Goal: Task Accomplishment & Management: Manage account settings

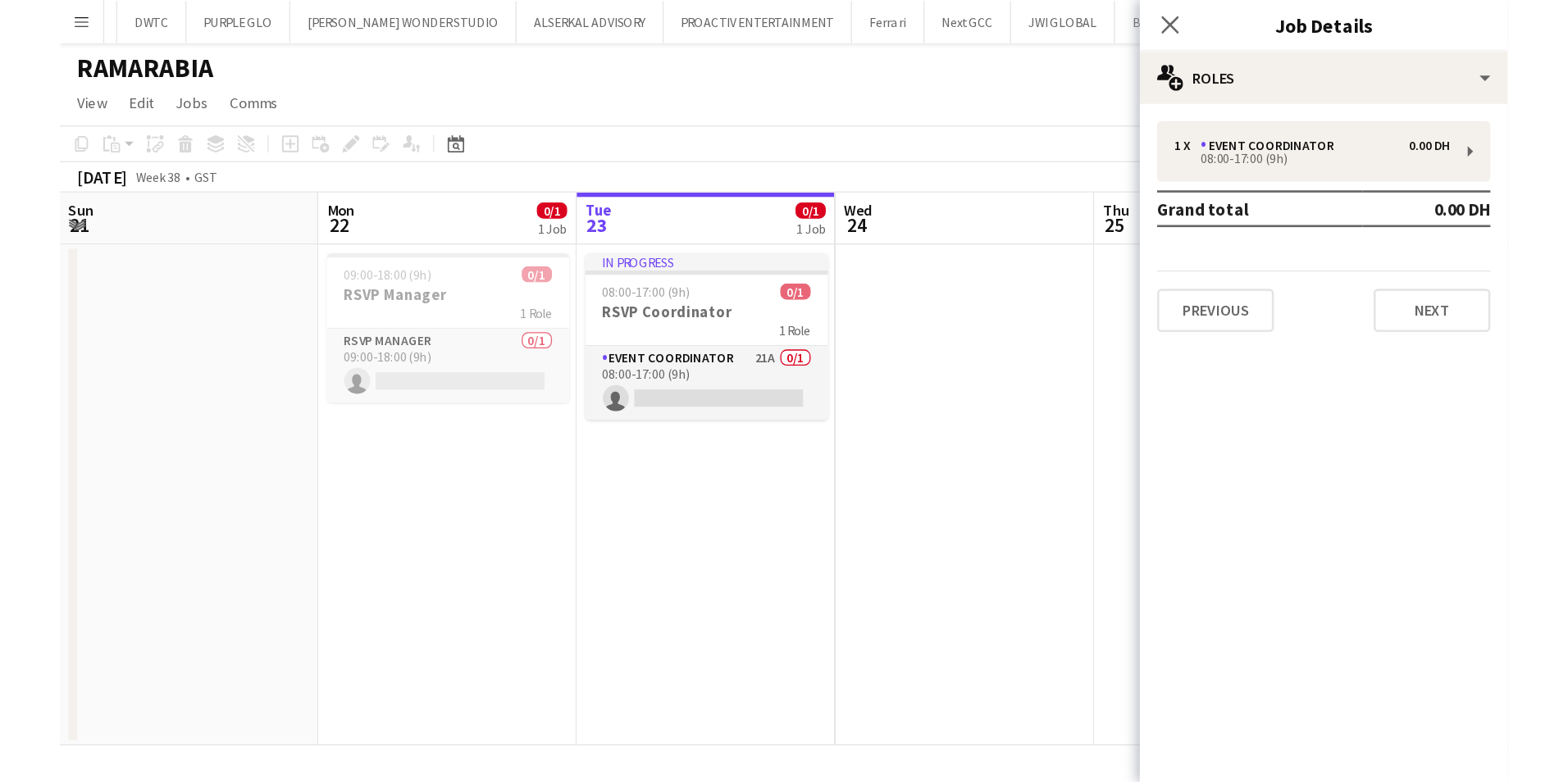
scroll to position [0, 45]
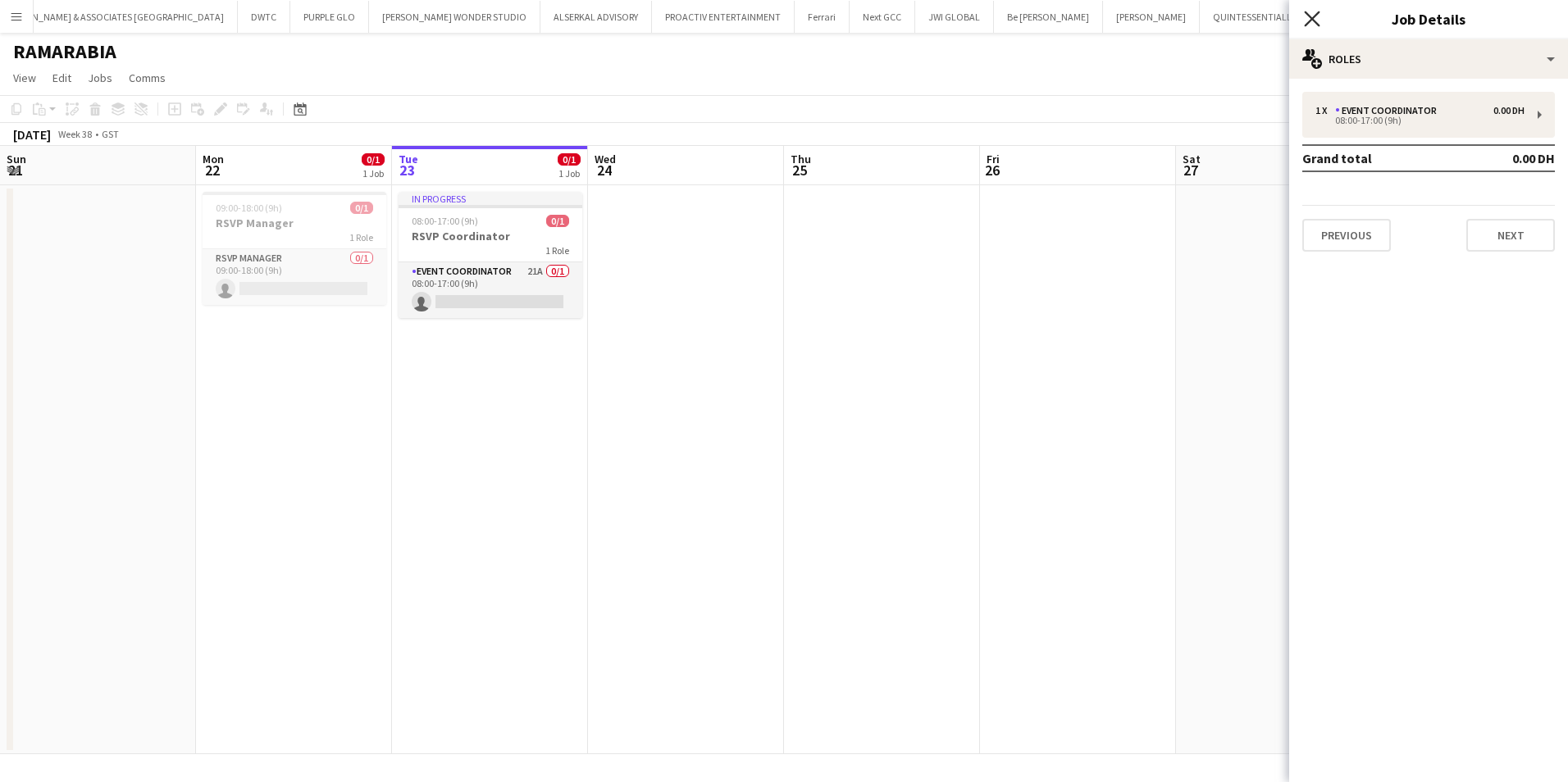
click at [1085, 19] on icon "Close pop-in" at bounding box center [1312, 19] width 16 height 16
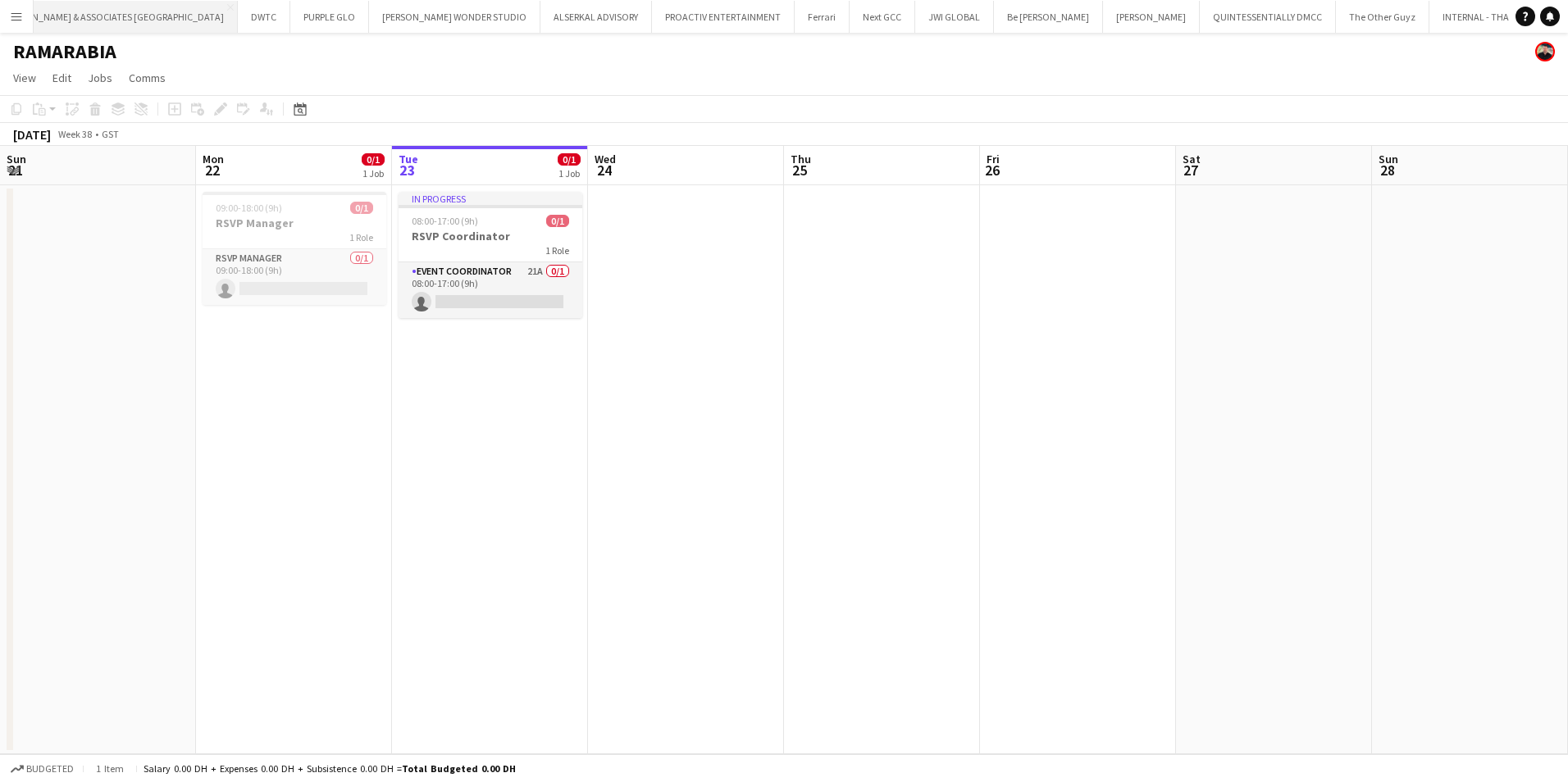
click at [92, 23] on button "[PERSON_NAME] & ASSOCIATES UAE Close" at bounding box center [113, 17] width 249 height 32
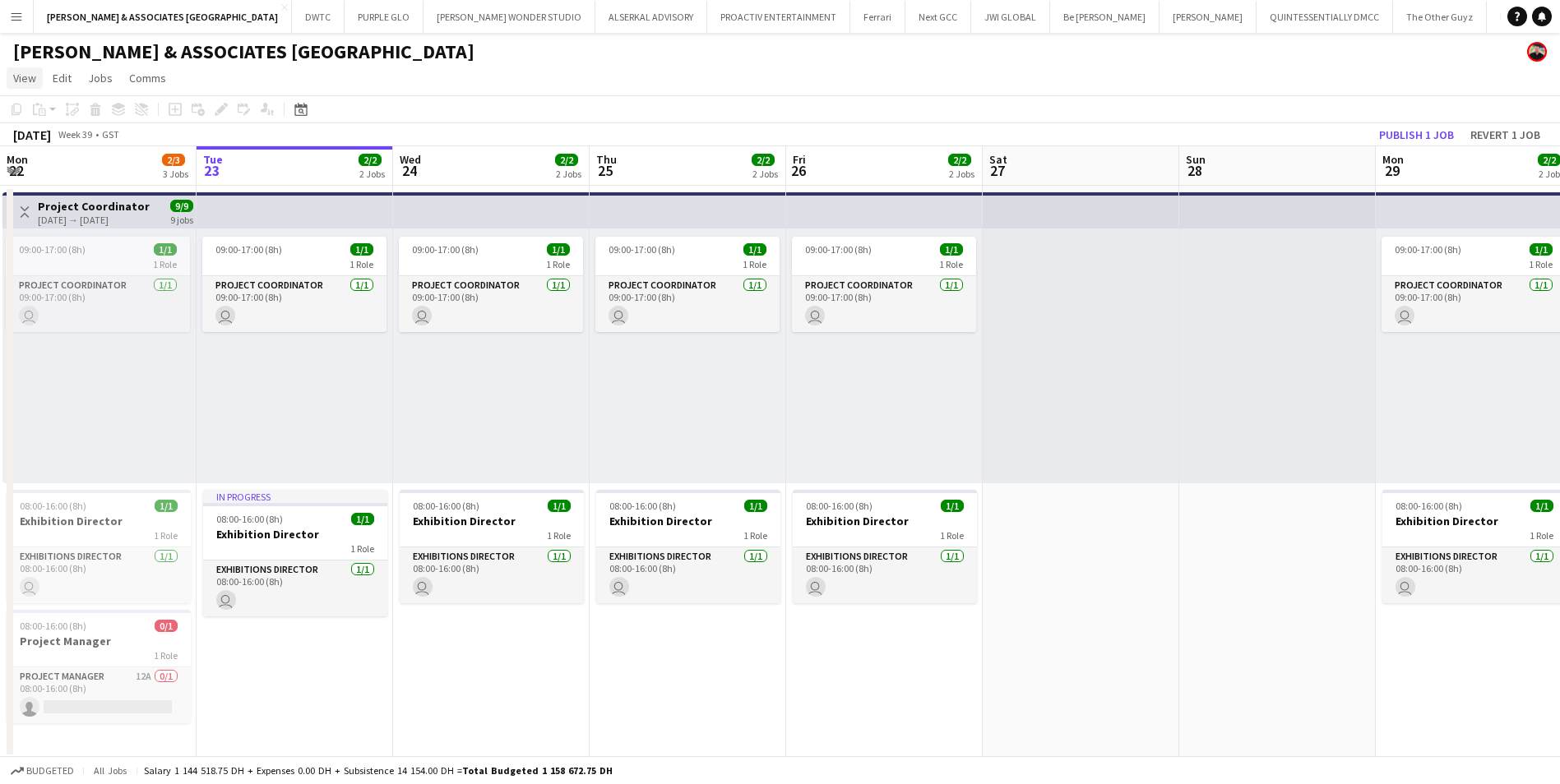
click at [20, 83] on span "View" at bounding box center [24, 78] width 23 height 15
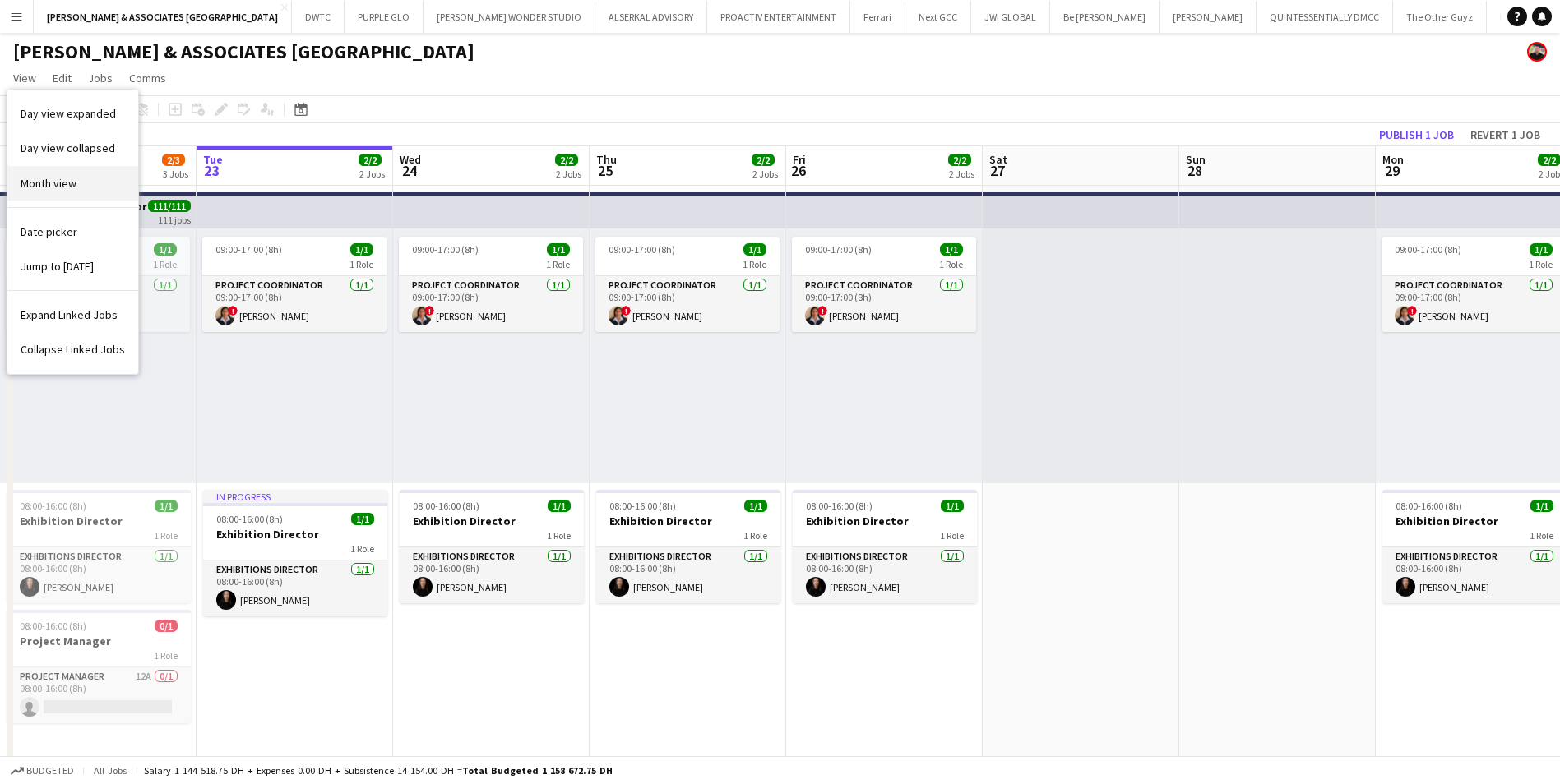
click at [75, 177] on span "Month view" at bounding box center [48, 183] width 56 height 15
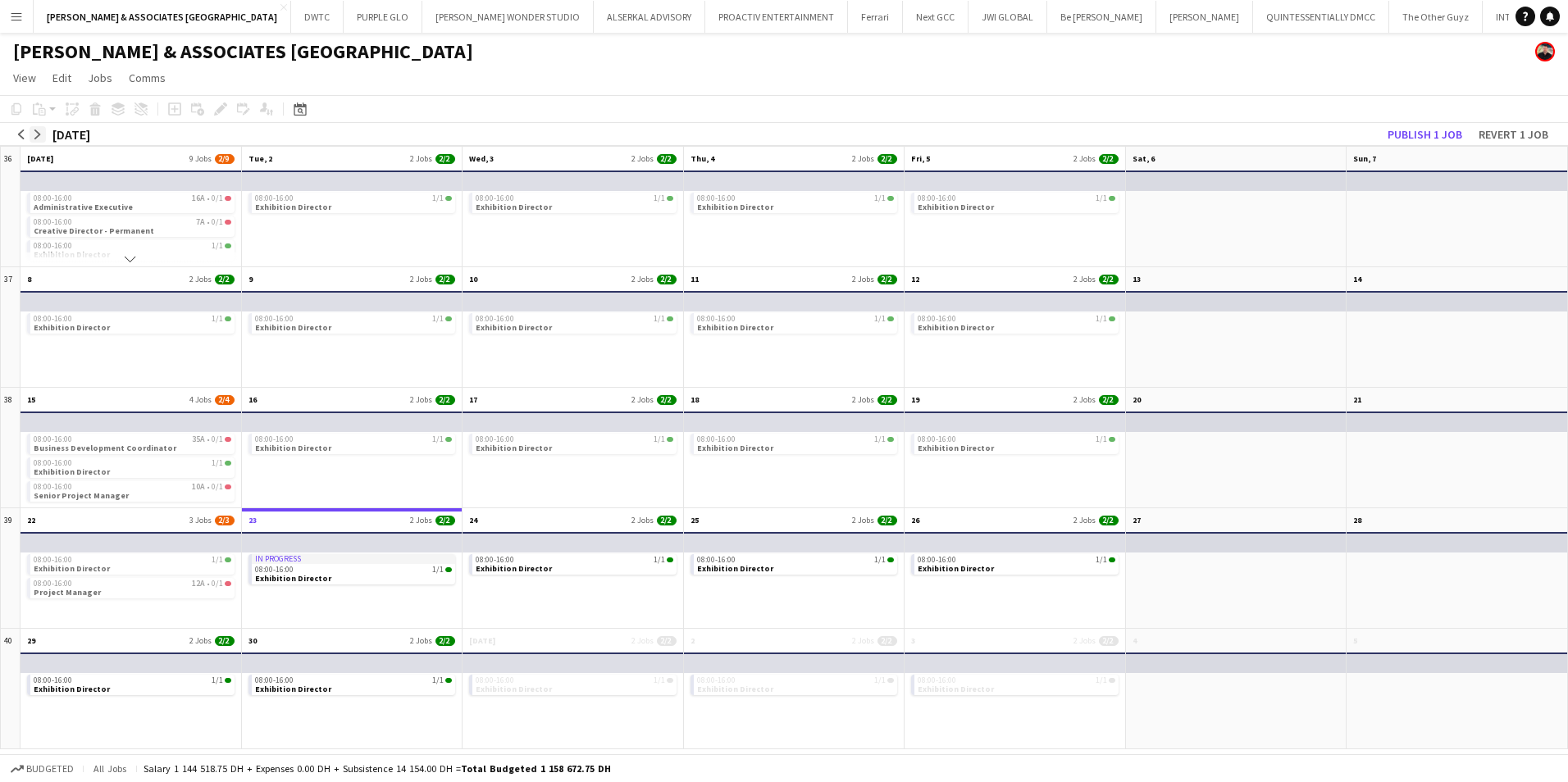
click at [32, 132] on button "arrow-right" at bounding box center [37, 134] width 17 height 17
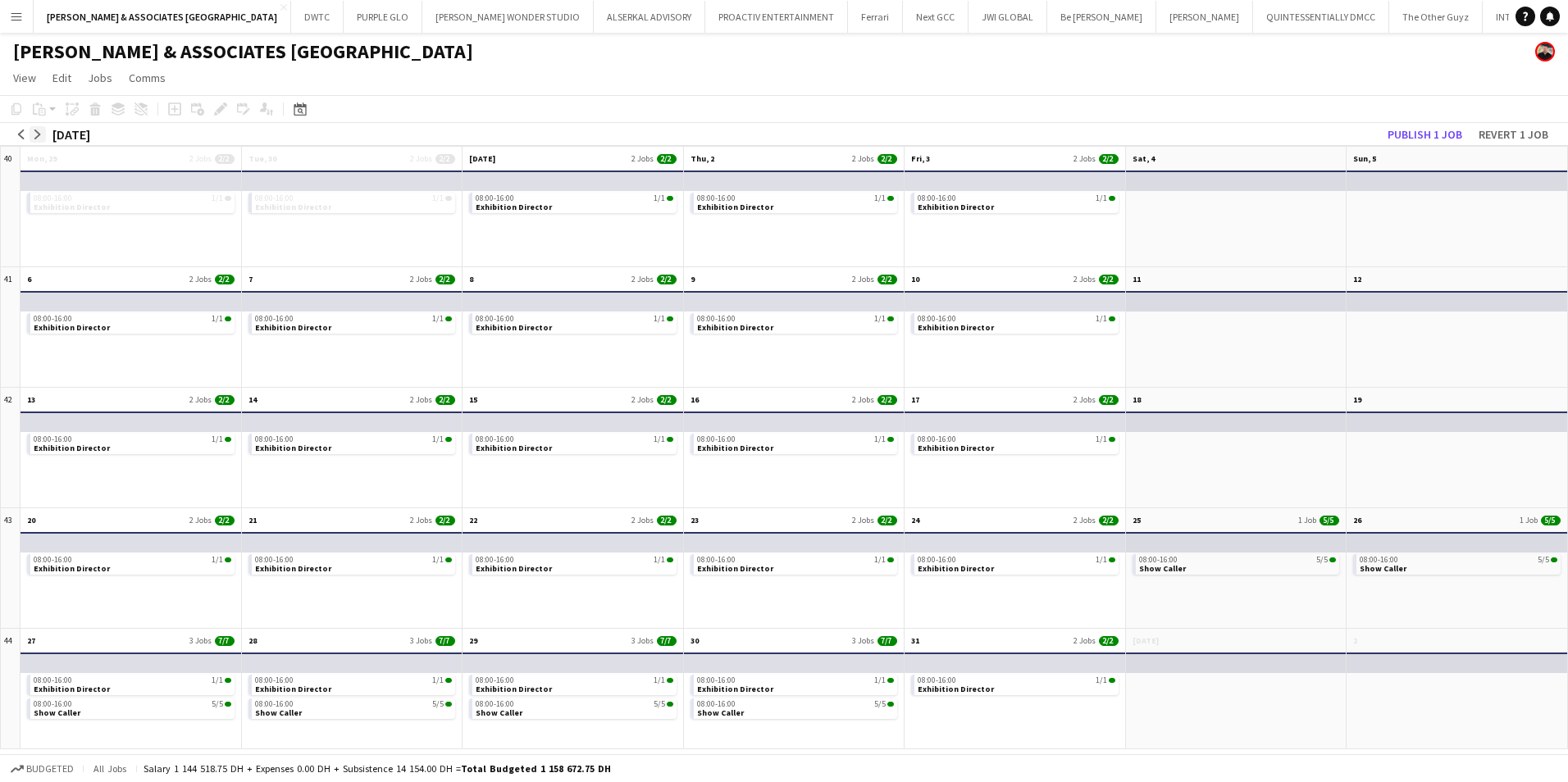
click at [32, 132] on button "arrow-right" at bounding box center [37, 134] width 17 height 17
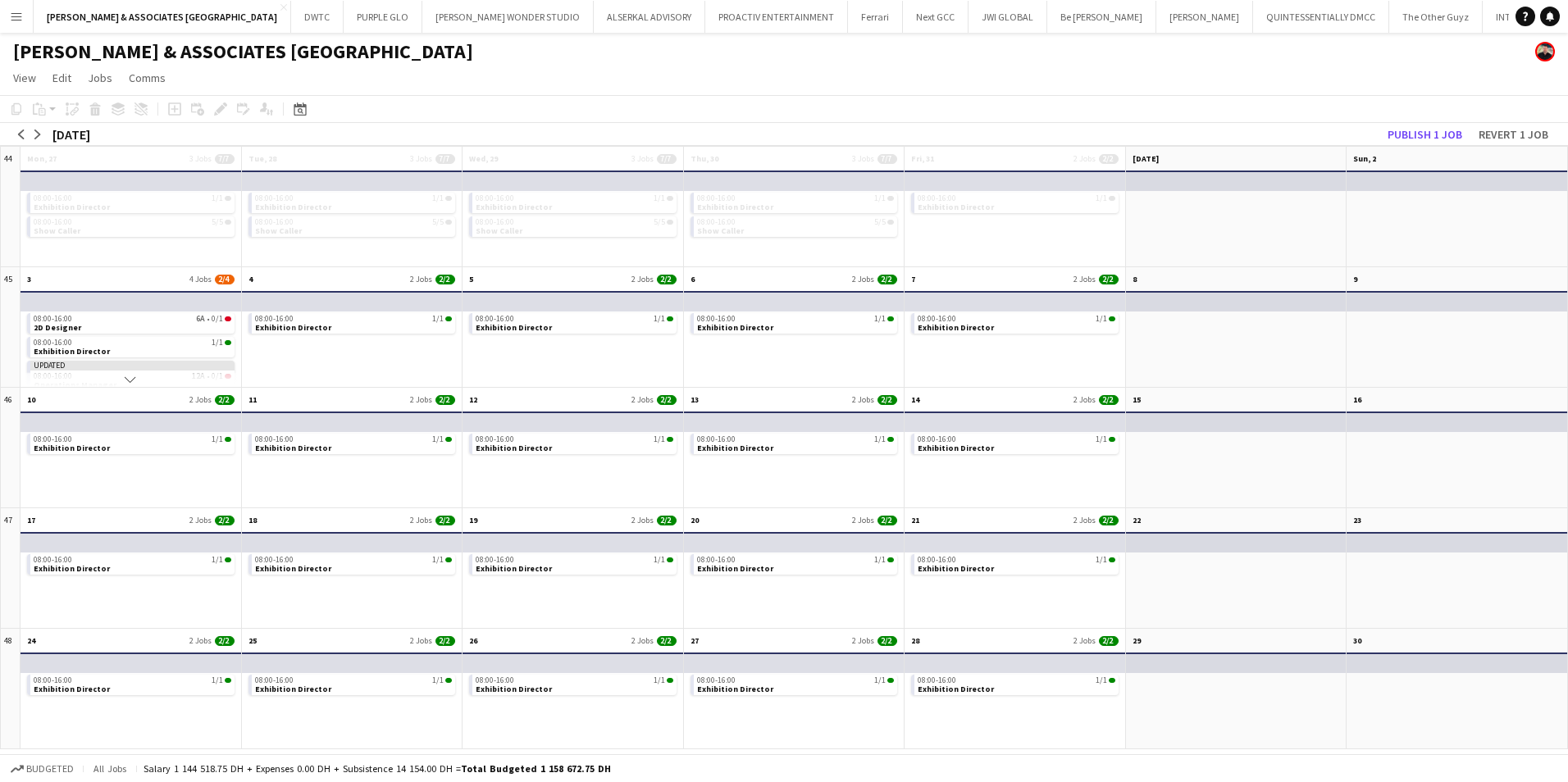
click at [85, 299] on app-mini-top-bar at bounding box center [130, 301] width 222 height 21
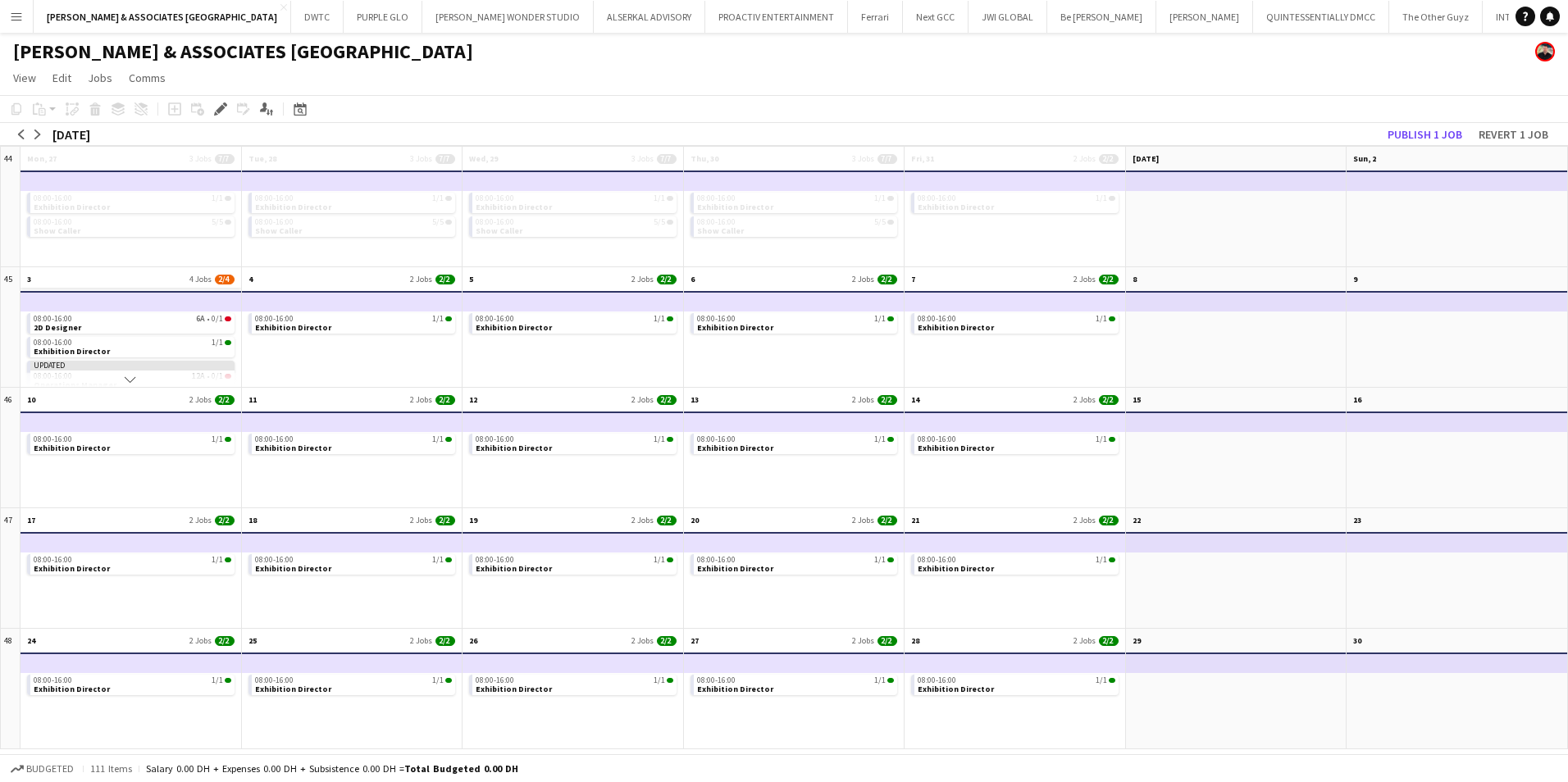
click at [137, 282] on app-month-view-date-header "3 4 Jobs 2/4" at bounding box center [131, 277] width 221 height 21
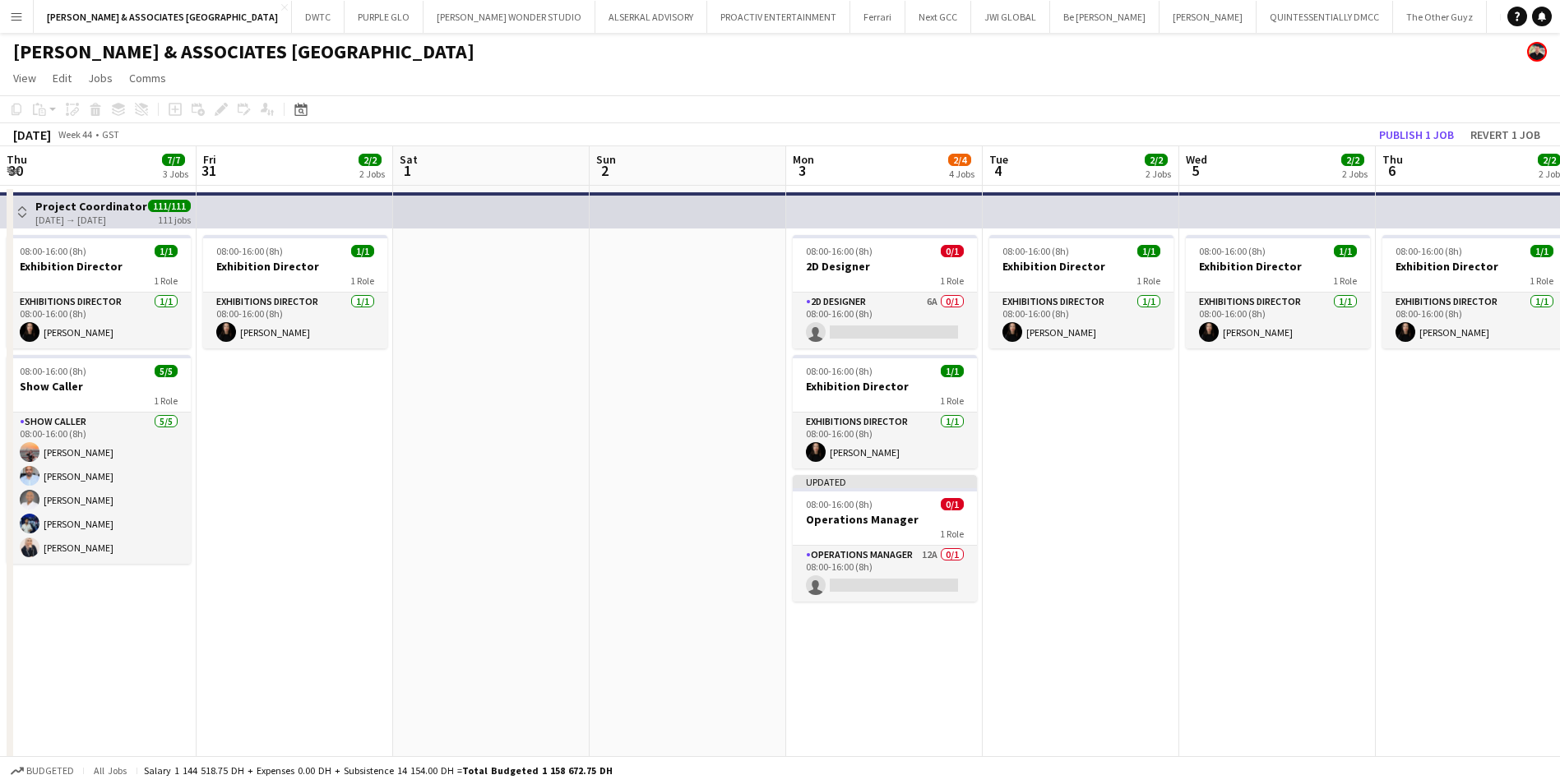
scroll to position [0, 566]
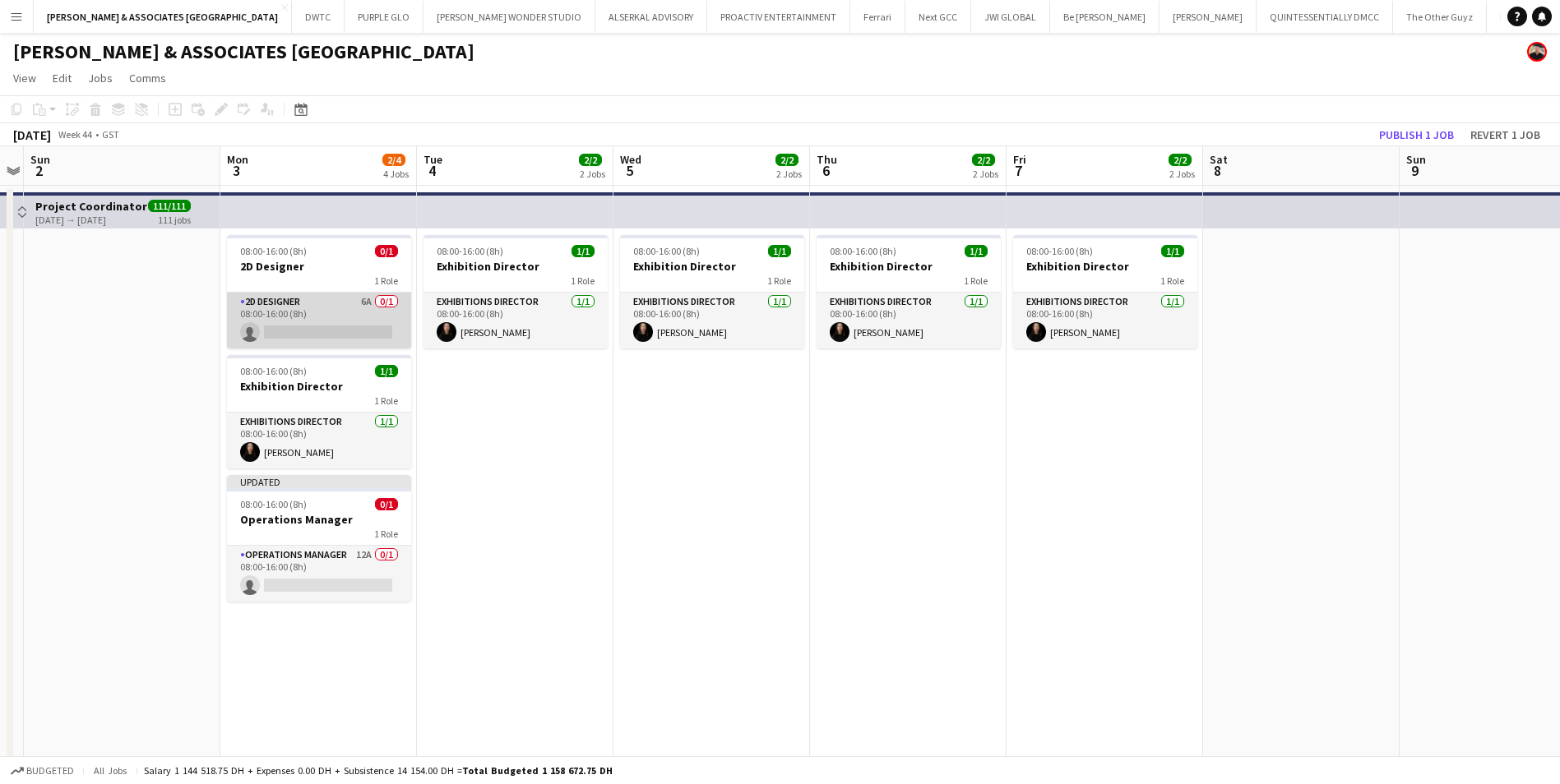
click at [343, 303] on app-card-role "2D Designer 6A 0/1 08:00-16:00 (8h) single-neutral-actions" at bounding box center [319, 320] width 184 height 56
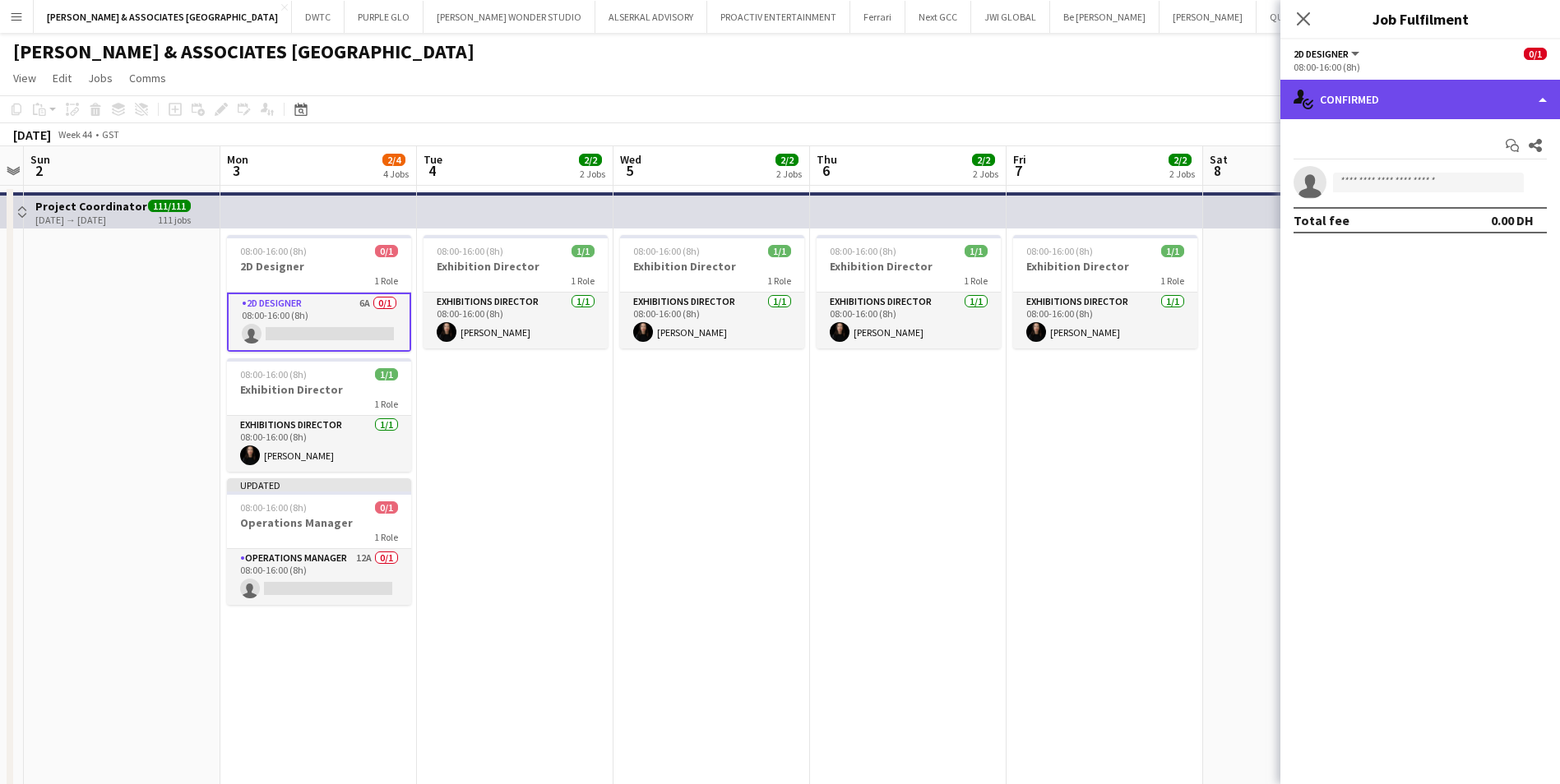
click at [1089, 106] on div "single-neutral-actions-check-2 Confirmed" at bounding box center [1420, 99] width 280 height 39
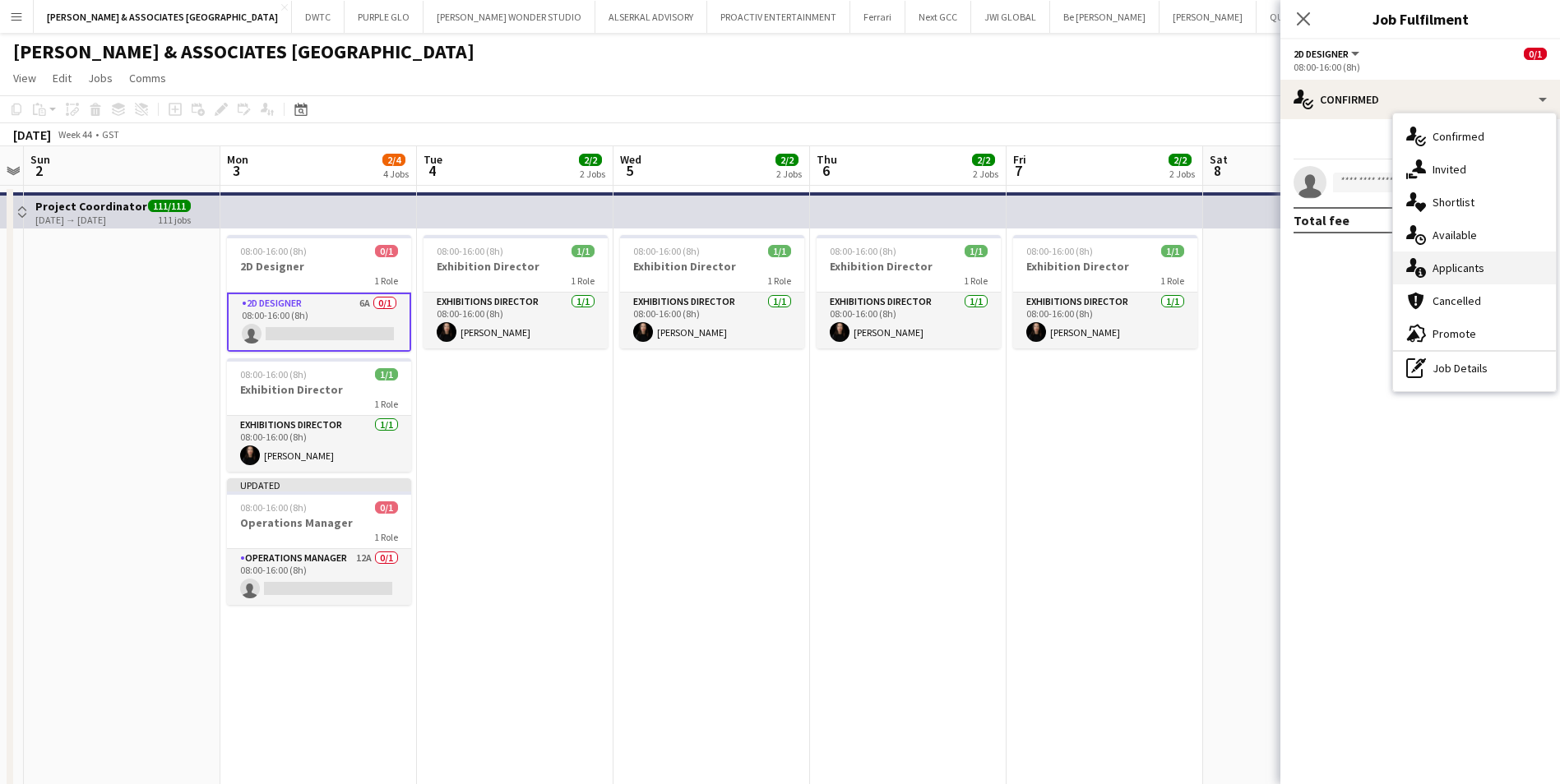
click at [1089, 277] on div "single-neutral-actions-information Applicants" at bounding box center [1474, 268] width 162 height 32
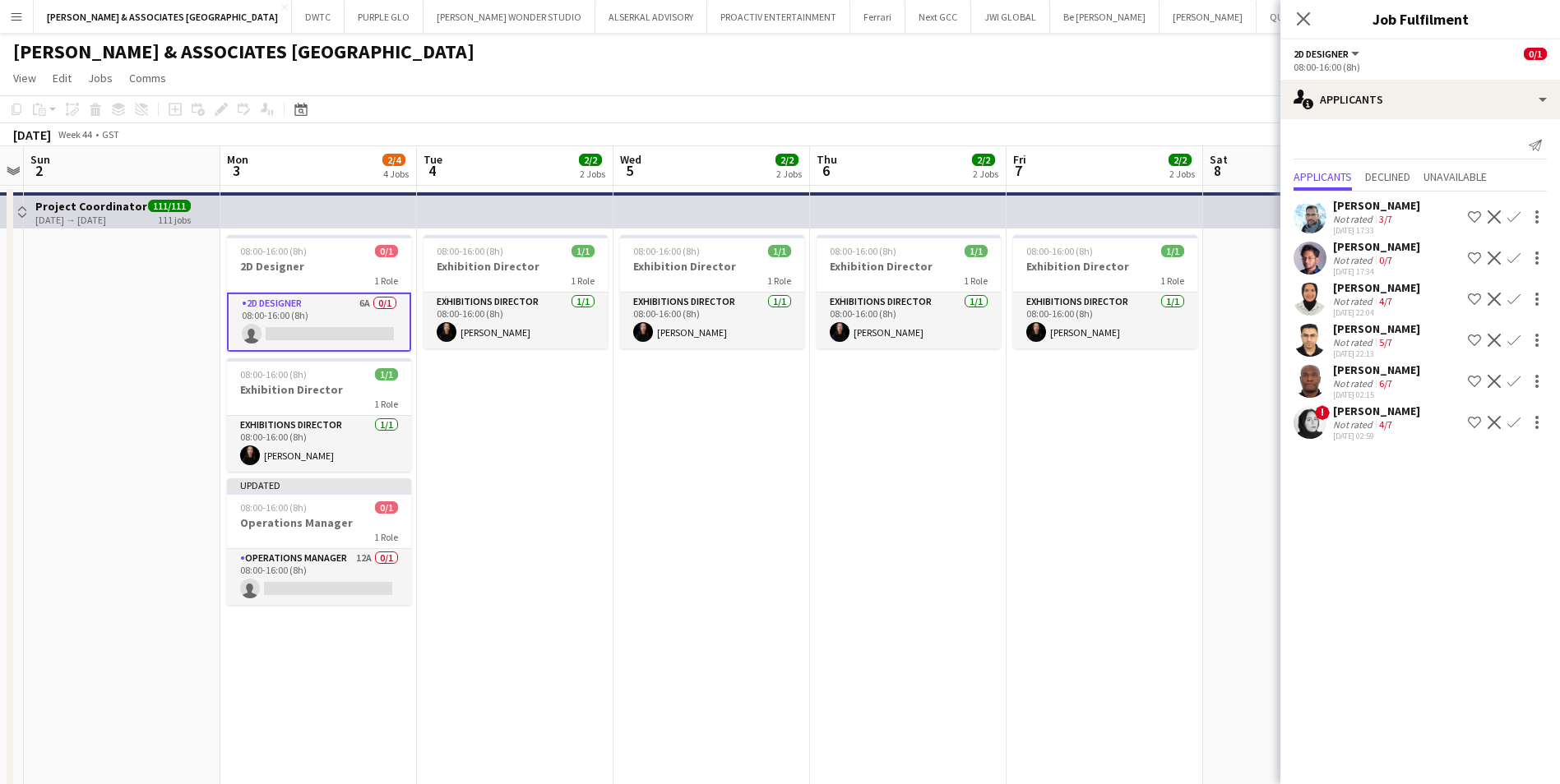
click at [1089, 332] on div "[PERSON_NAME]" at bounding box center [1377, 329] width 88 height 15
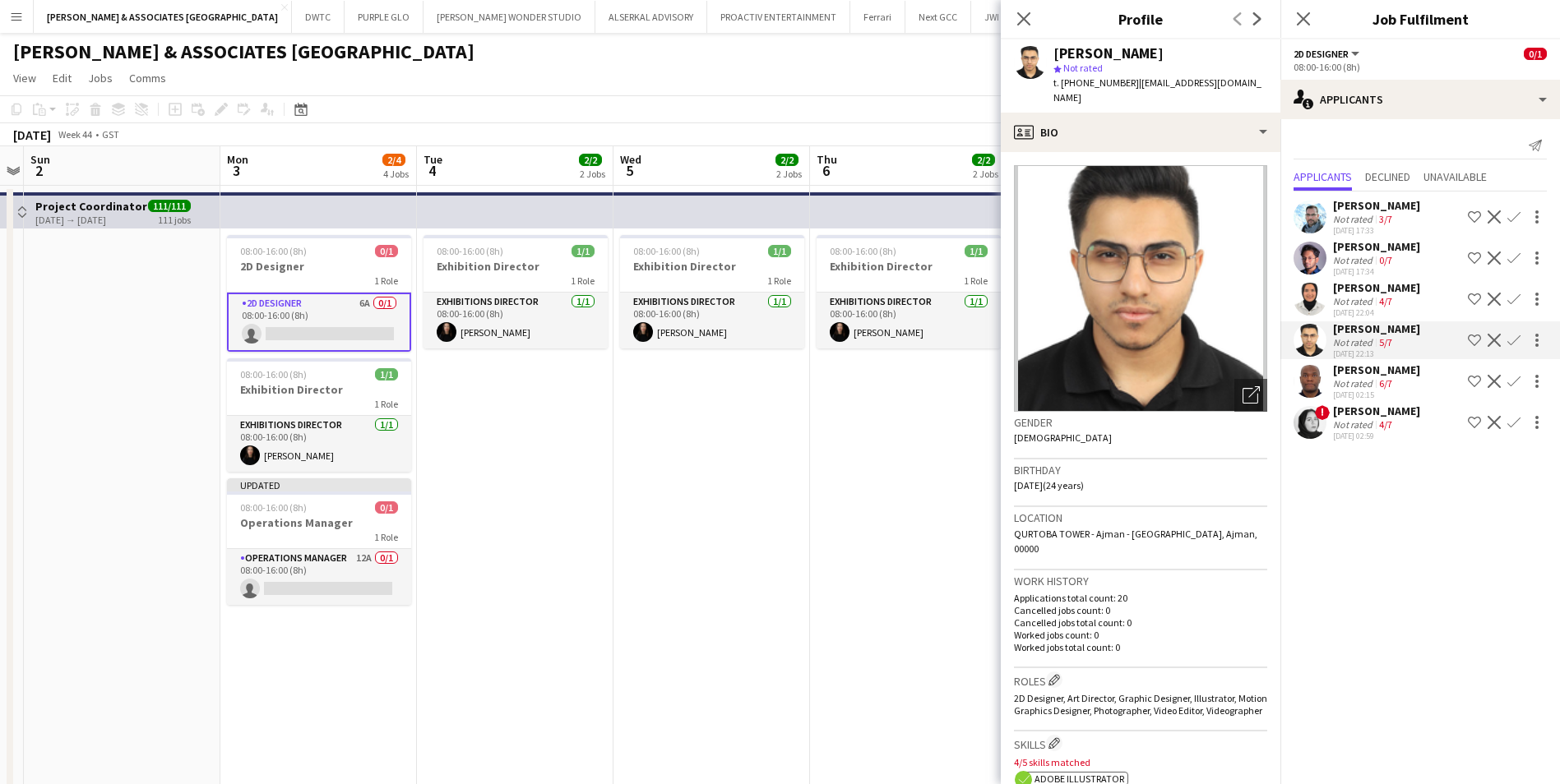
click at [1089, 152] on app-crew-profile-bio "Open photos pop-in Gender [DEMOGRAPHIC_DATA] Birthday [DEMOGRAPHIC_DATA] (24 ye…" at bounding box center [1141, 468] width 280 height 633
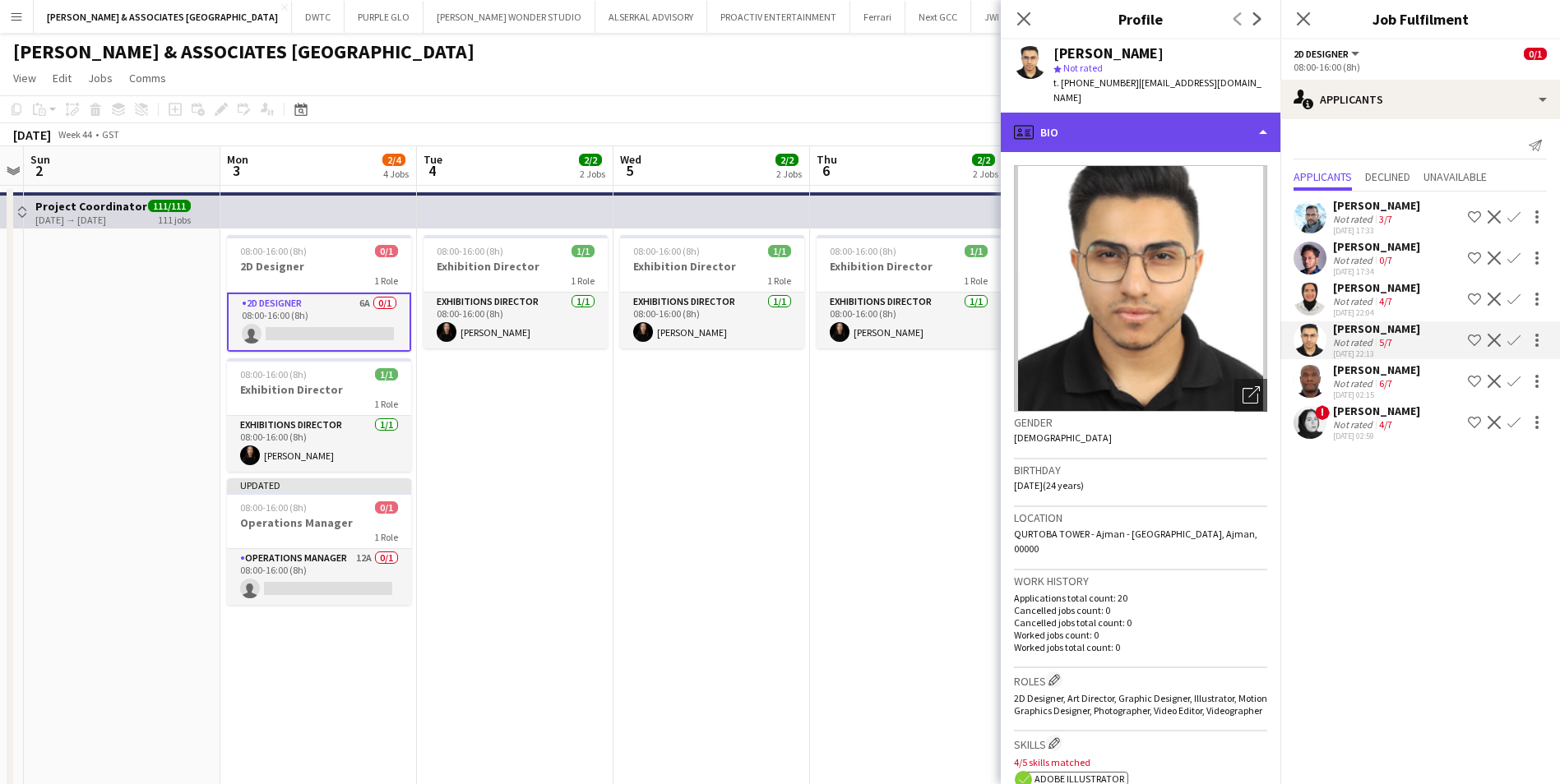
click at [1089, 121] on div "profile Bio" at bounding box center [1141, 132] width 280 height 39
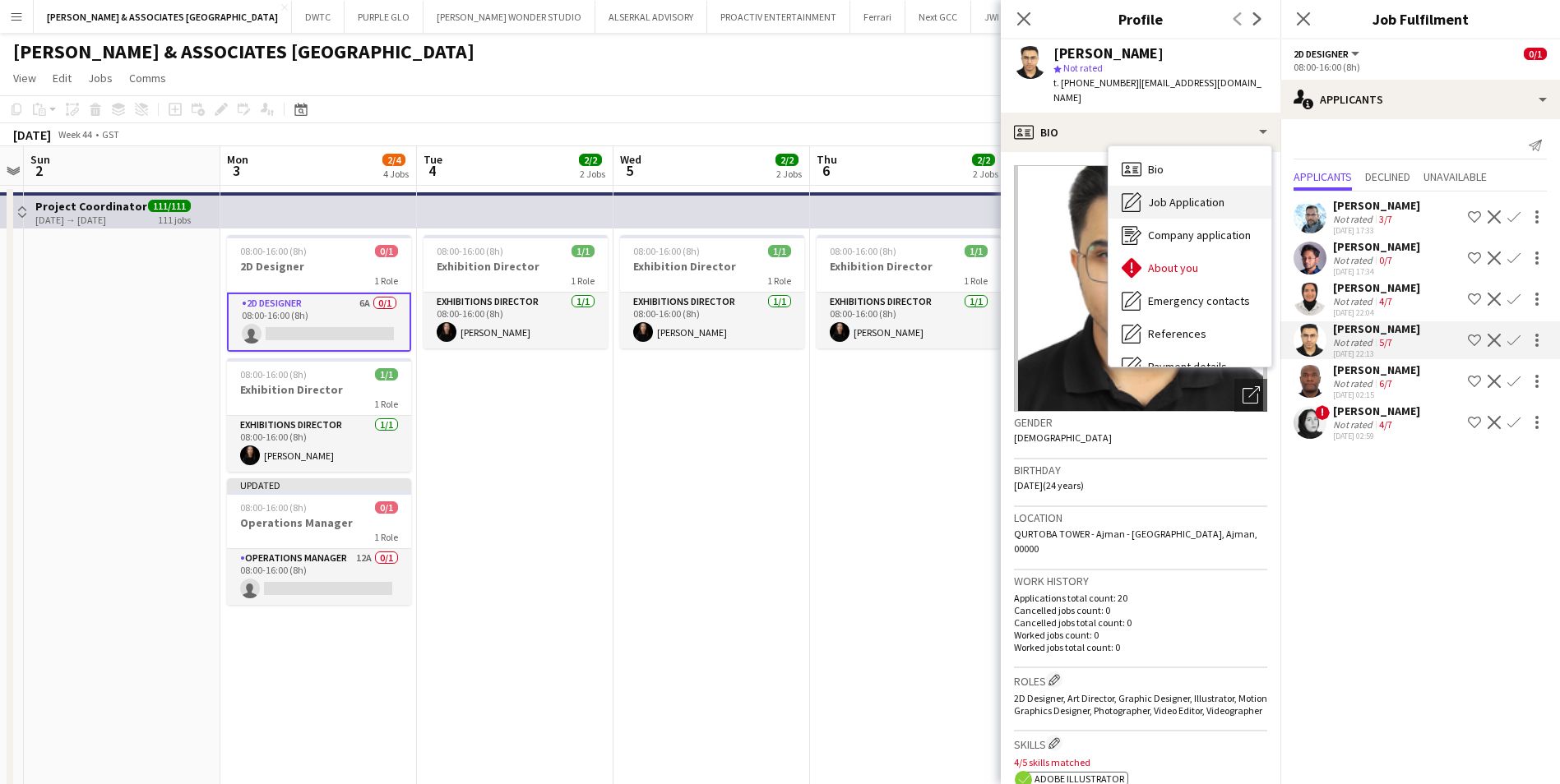
click at [1089, 195] on span "Job Application" at bounding box center [1187, 202] width 77 height 15
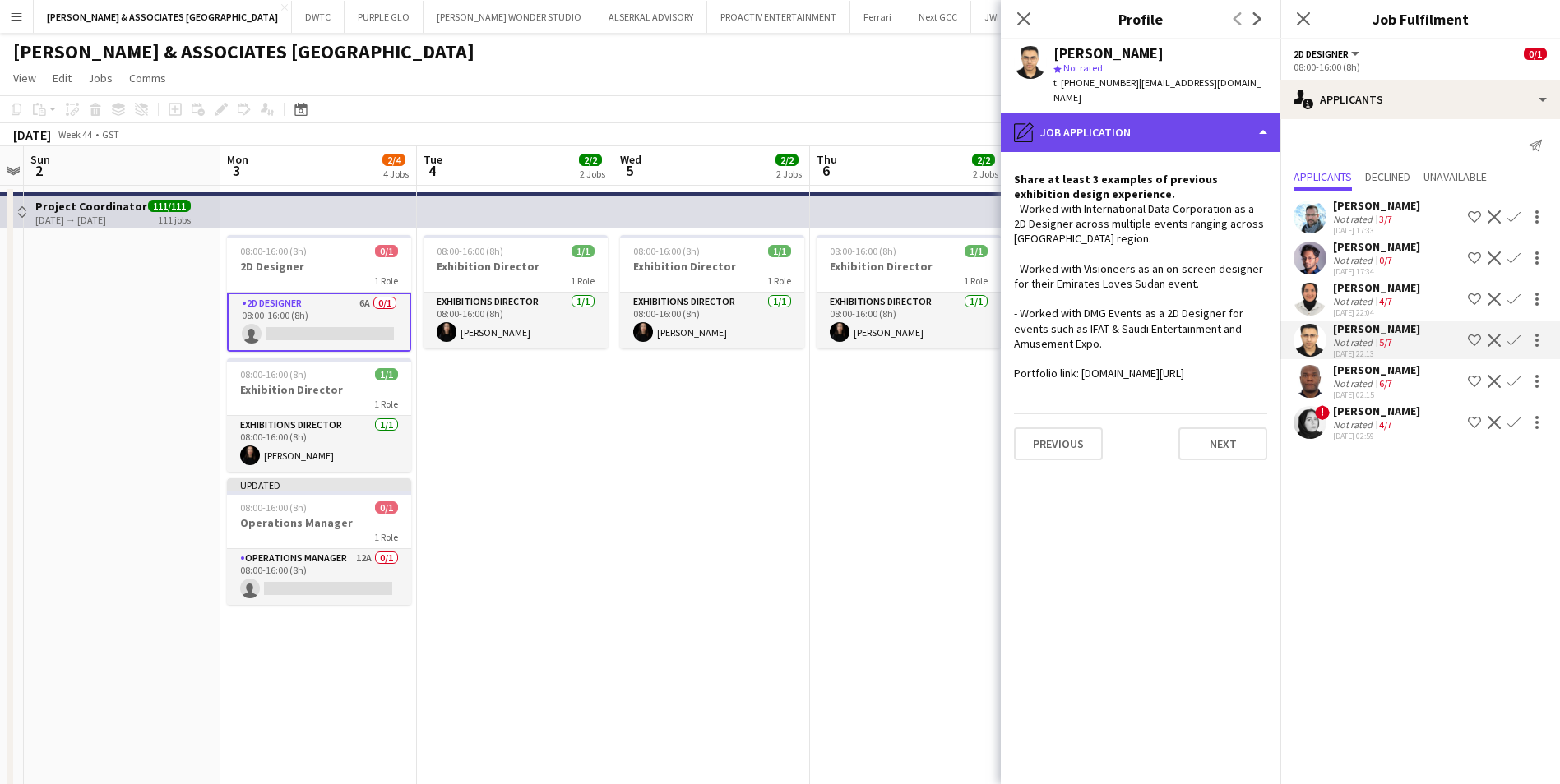
click at [1089, 112] on div "pencil4 Job Application" at bounding box center [1141, 132] width 280 height 39
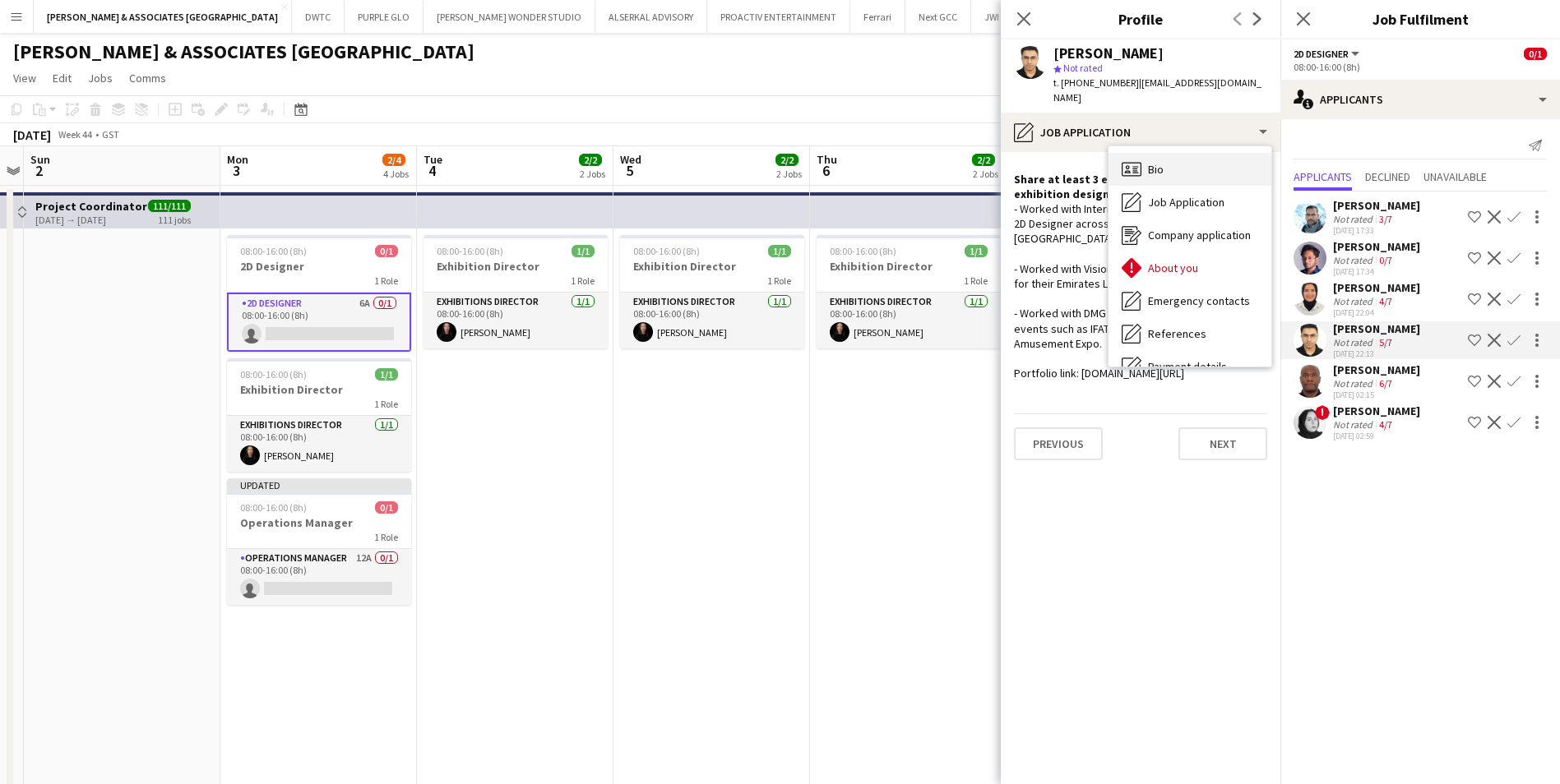
click at [1089, 162] on span "Bio" at bounding box center [1156, 169] width 16 height 15
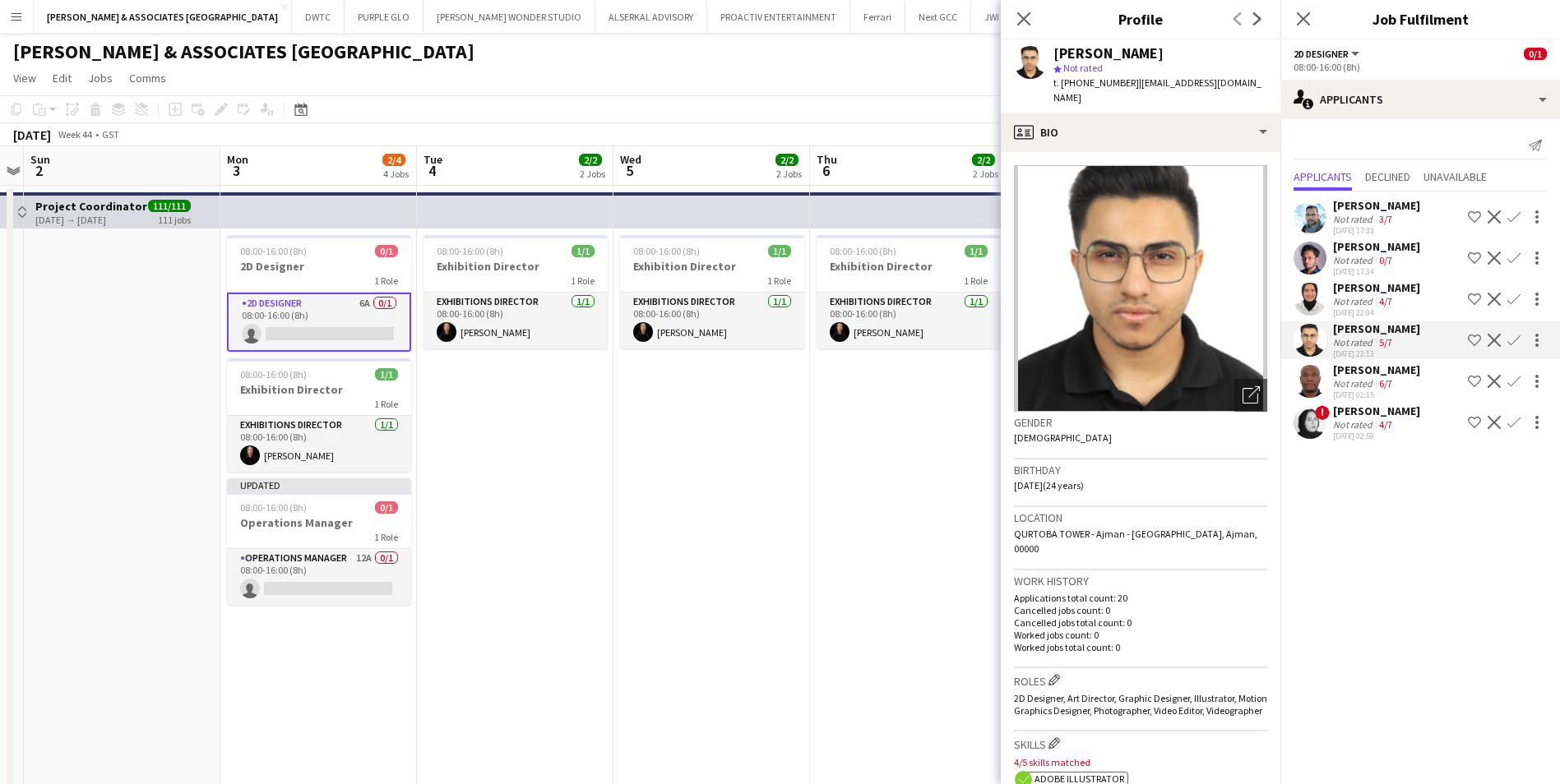
click at [1089, 152] on app-crew-profile-bio "Open photos pop-in Gender [DEMOGRAPHIC_DATA] Birthday [DEMOGRAPHIC_DATA] (24 ye…" at bounding box center [1141, 468] width 280 height 633
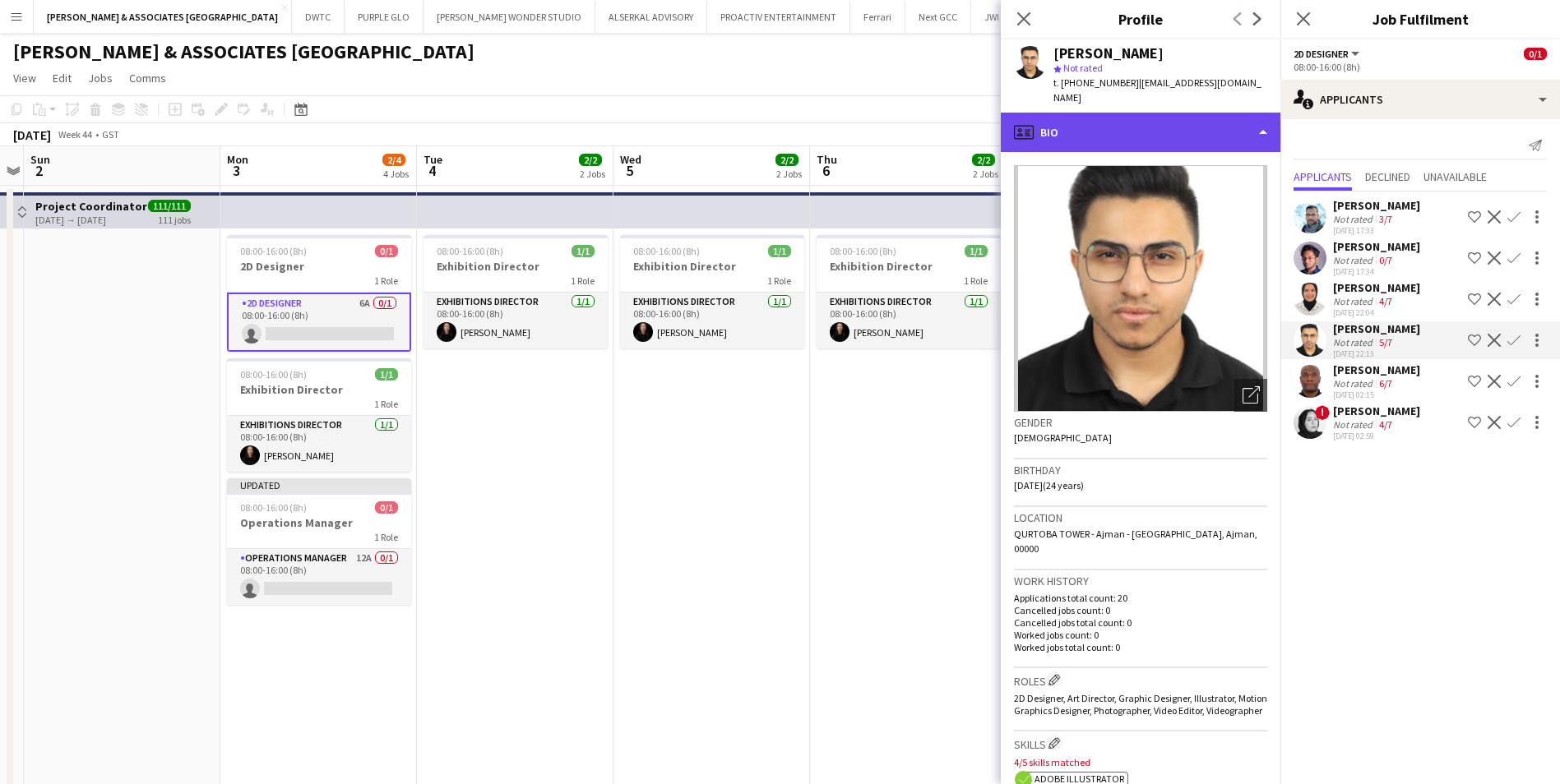
click at [1089, 122] on div "profile Bio" at bounding box center [1141, 132] width 280 height 39
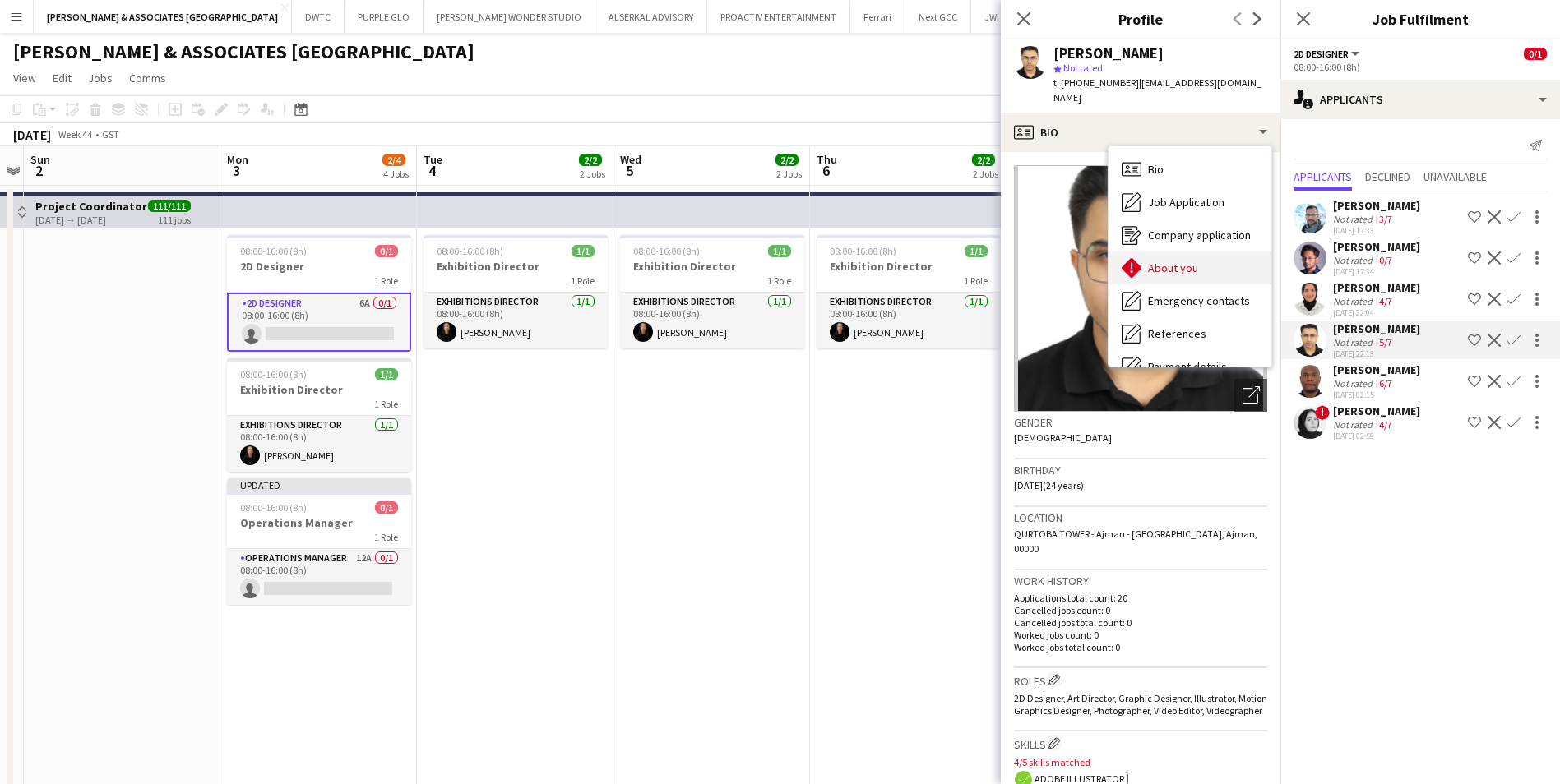
click at [1089, 252] on div "About you About you" at bounding box center [1189, 268] width 162 height 32
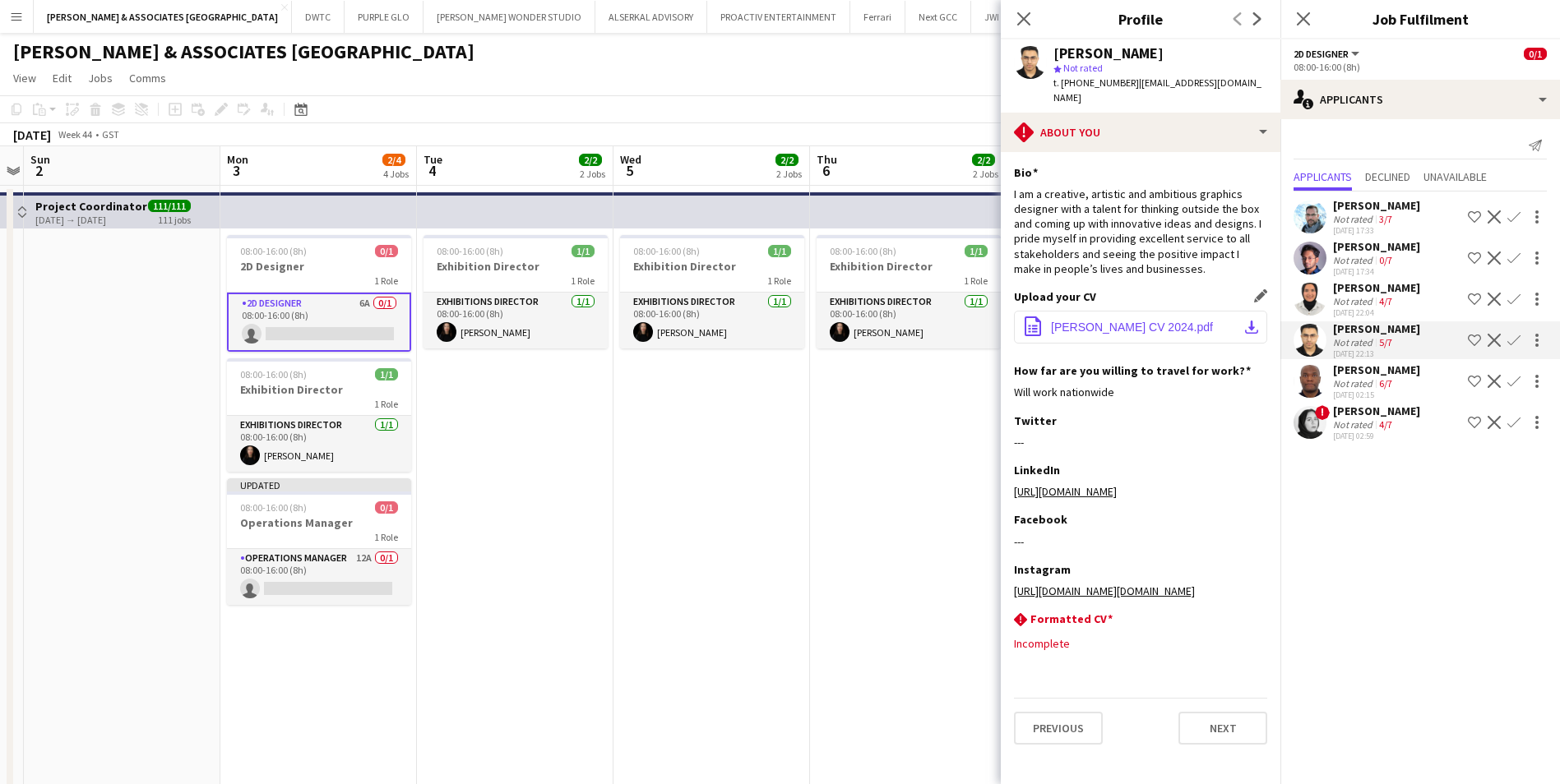
click at [1089, 321] on span "[PERSON_NAME] CV 2024.pdf" at bounding box center [1132, 327] width 162 height 13
click at [1089, 373] on div "[PERSON_NAME]" at bounding box center [1377, 370] width 88 height 15
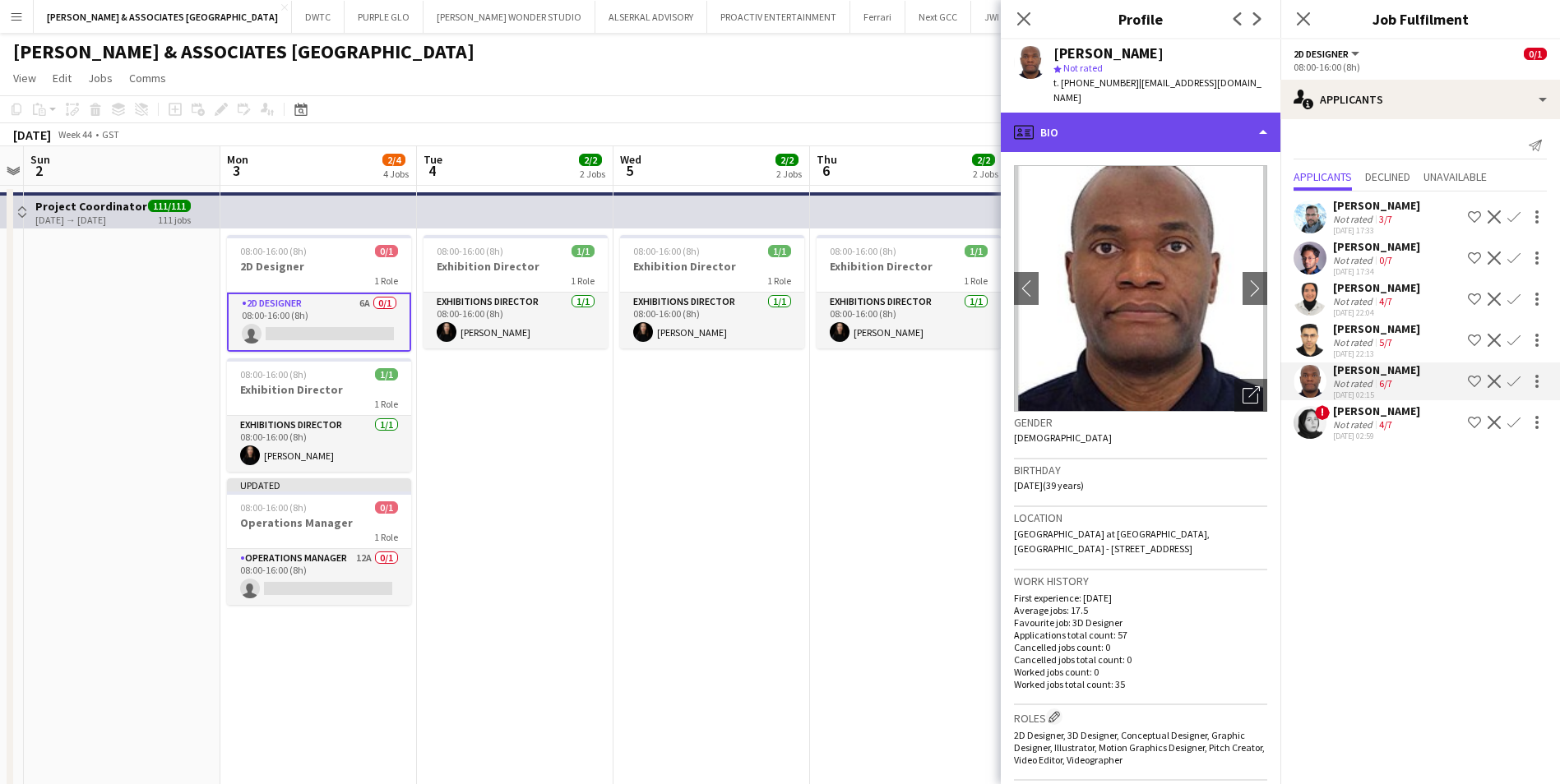
click at [1089, 123] on div "profile Bio" at bounding box center [1141, 132] width 280 height 39
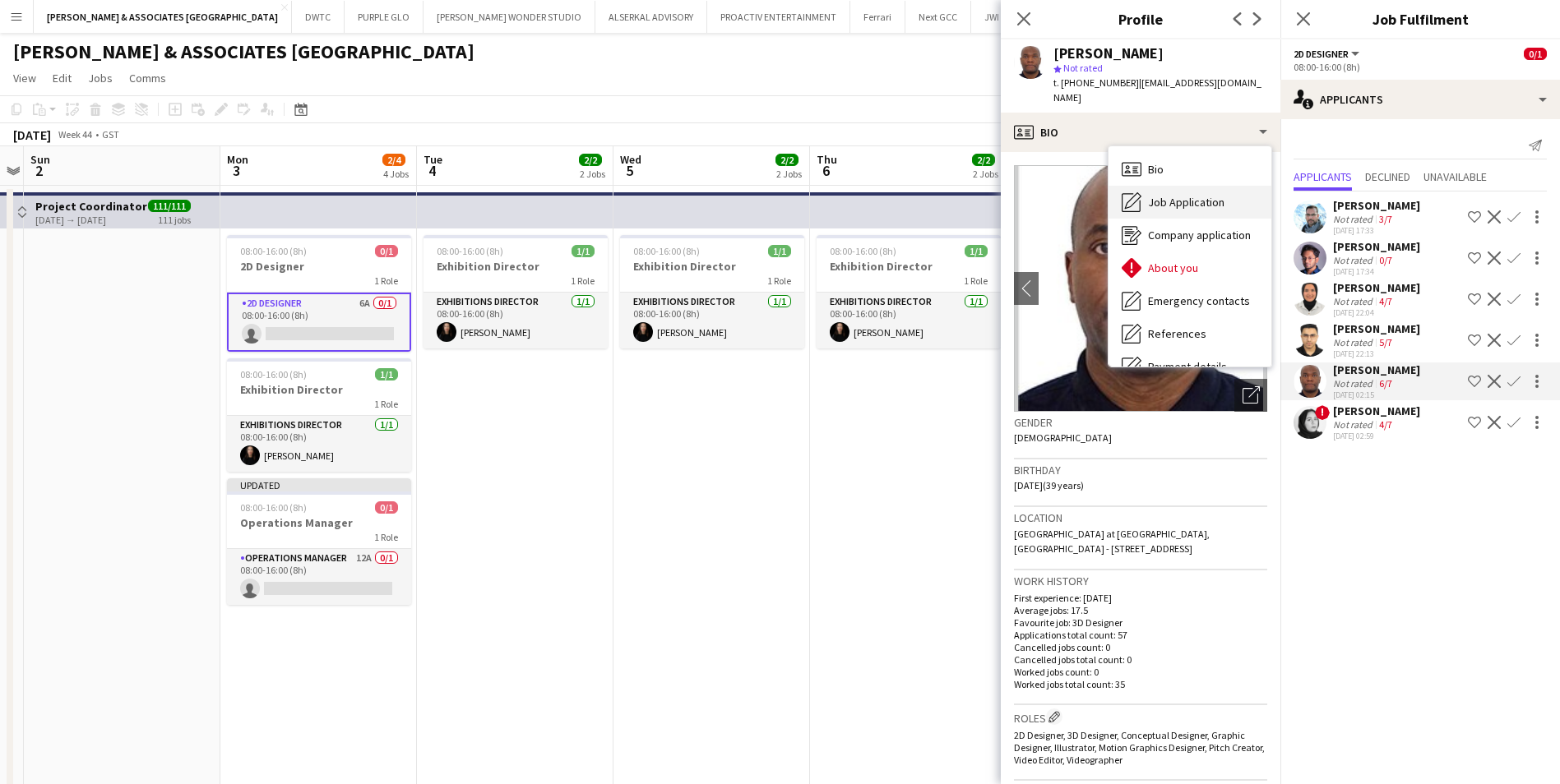
click at [1089, 195] on span "Job Application" at bounding box center [1187, 202] width 77 height 15
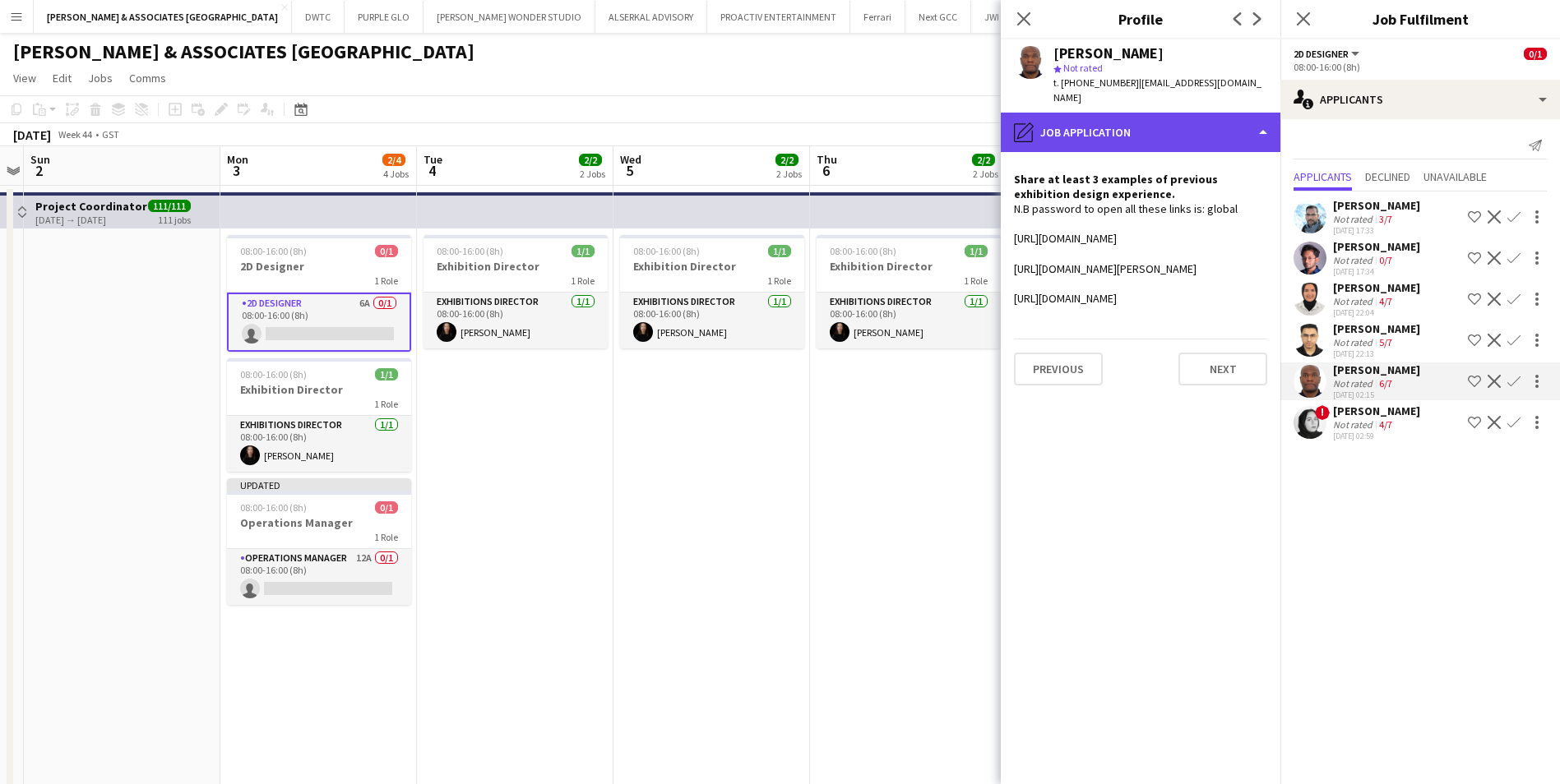
click at [1089, 112] on div "pencil4 Job Application" at bounding box center [1141, 132] width 280 height 39
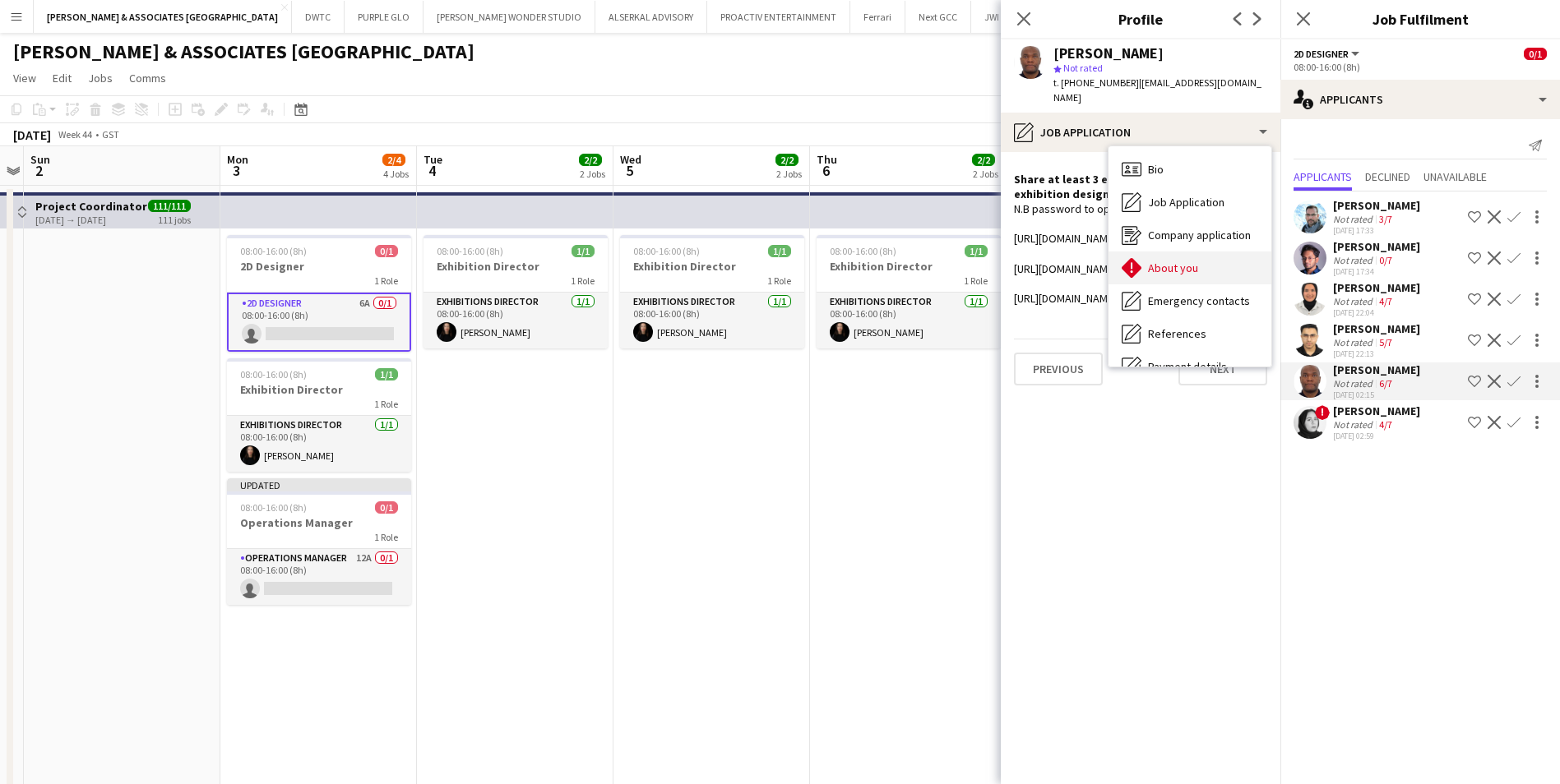
click at [1089, 261] on span "About you" at bounding box center [1173, 268] width 50 height 15
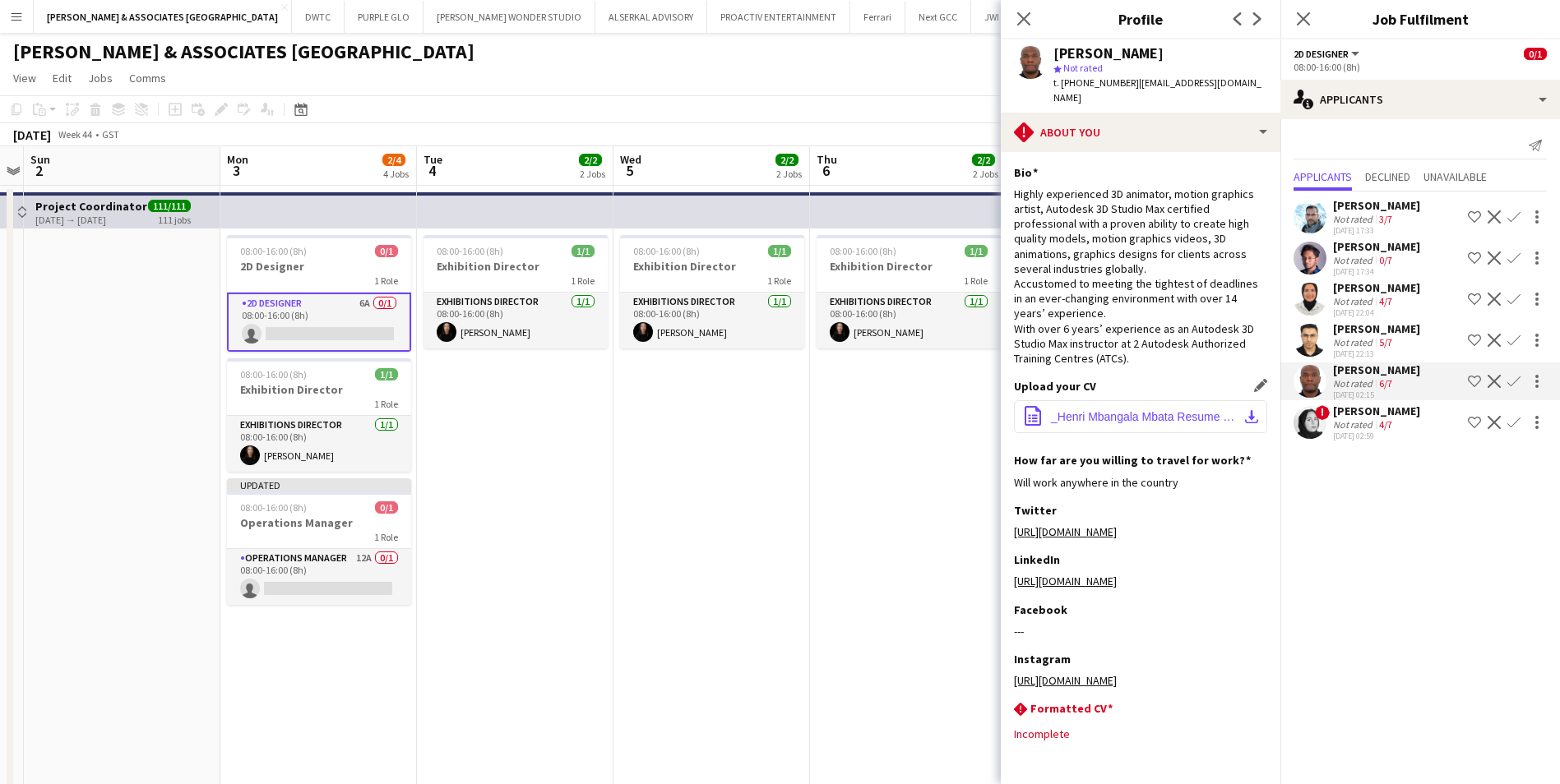
click at [1089, 424] on button "office-file-sheet _Henri Mbangala Mbata Resume Finale.pdf download-bottom" at bounding box center [1140, 416] width 253 height 32
click at [1089, 369] on div "[PERSON_NAME]" at bounding box center [1377, 370] width 88 height 15
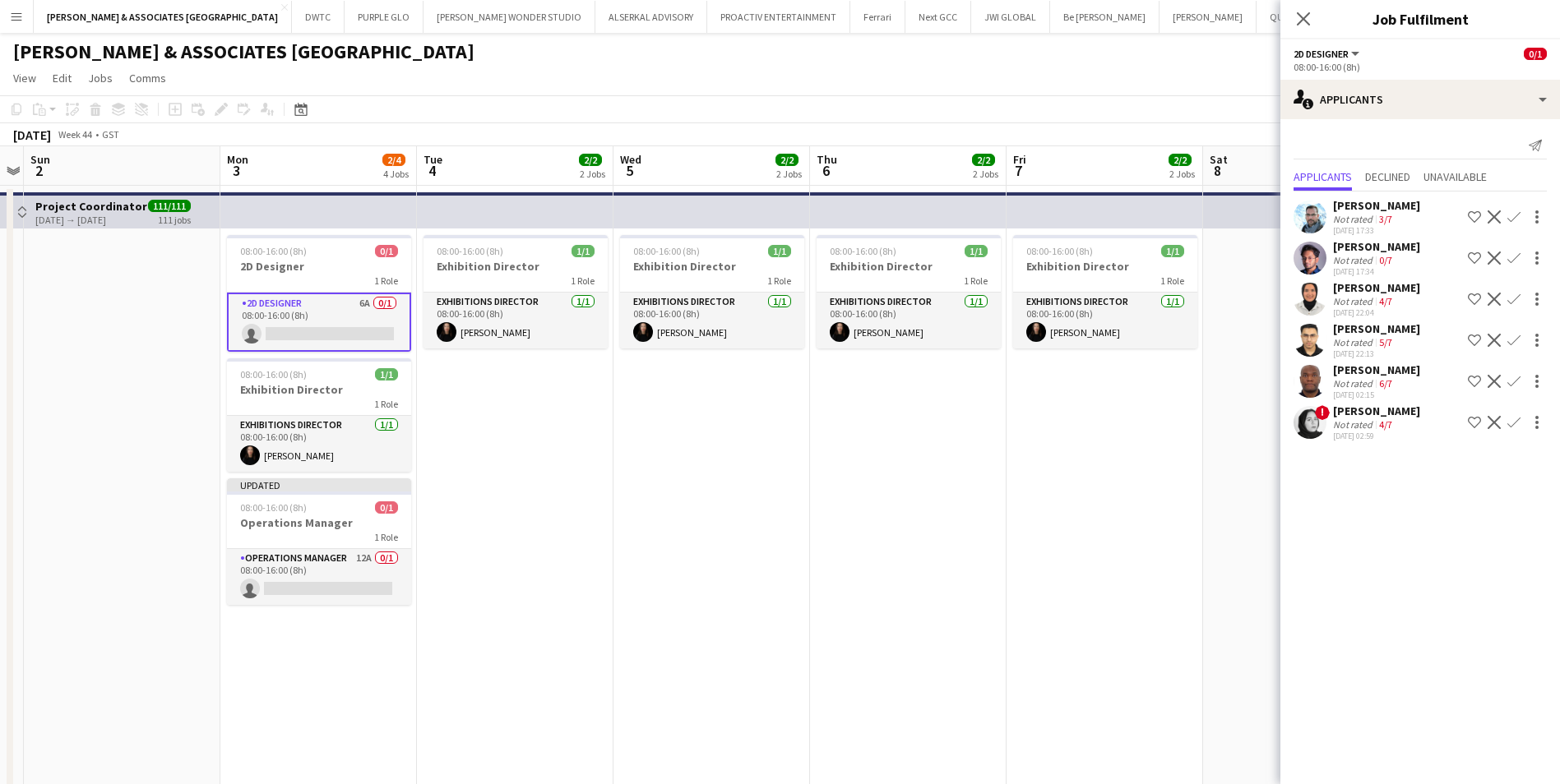
click at [1089, 369] on div "[PERSON_NAME]" at bounding box center [1377, 370] width 88 height 15
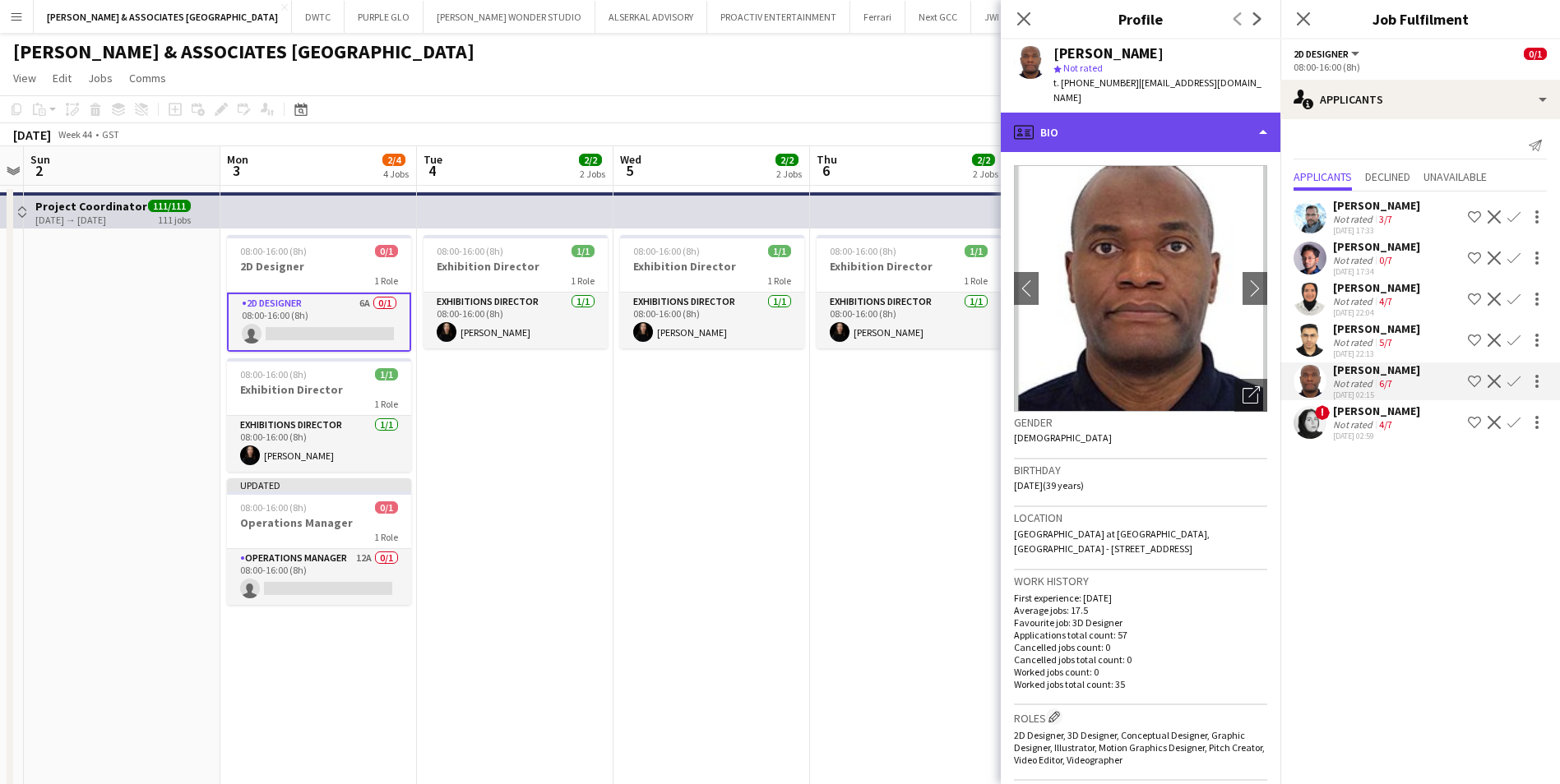
click at [1089, 115] on div "profile Bio" at bounding box center [1141, 132] width 280 height 39
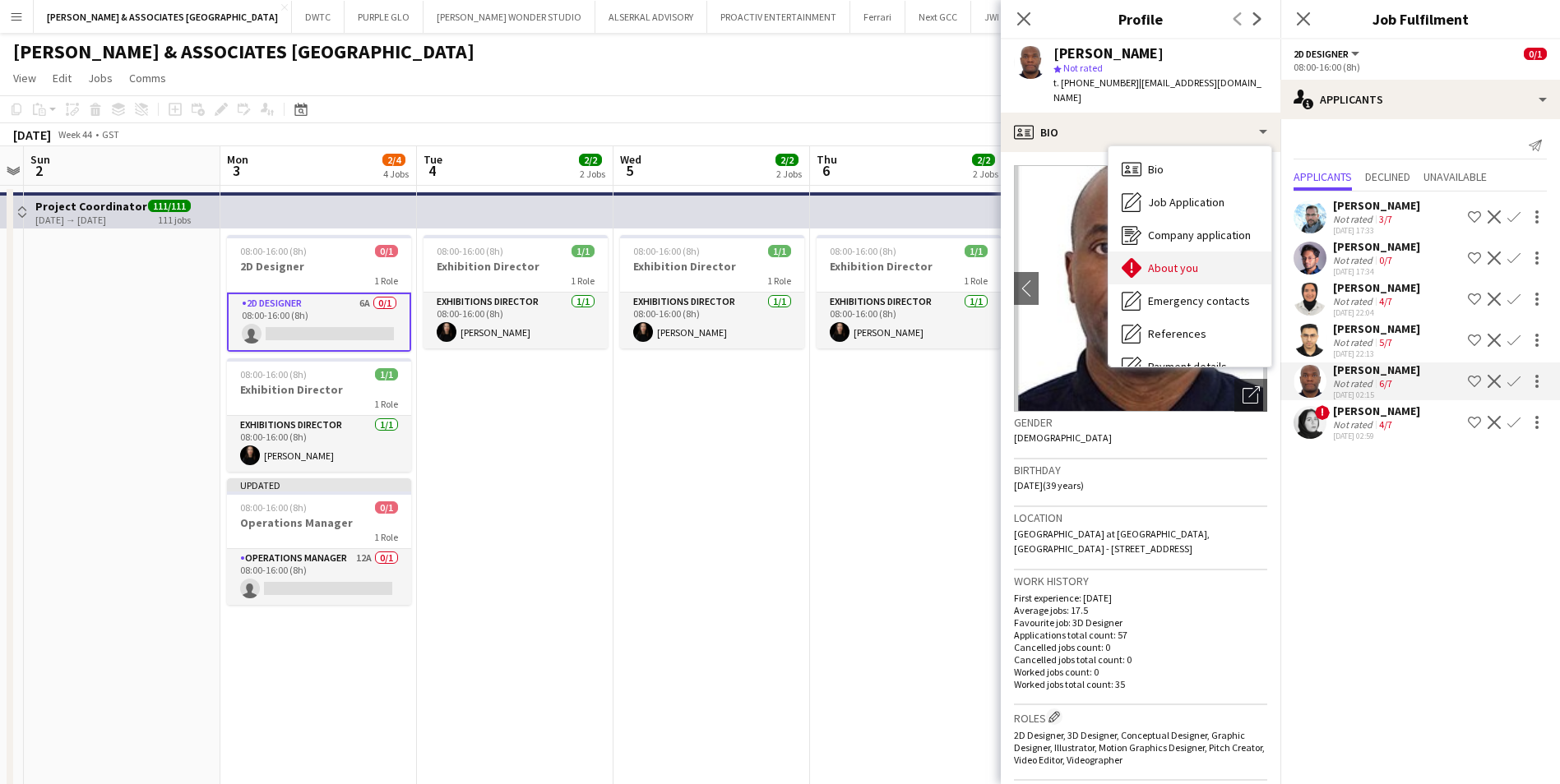
click at [1089, 261] on span "About you" at bounding box center [1173, 268] width 50 height 15
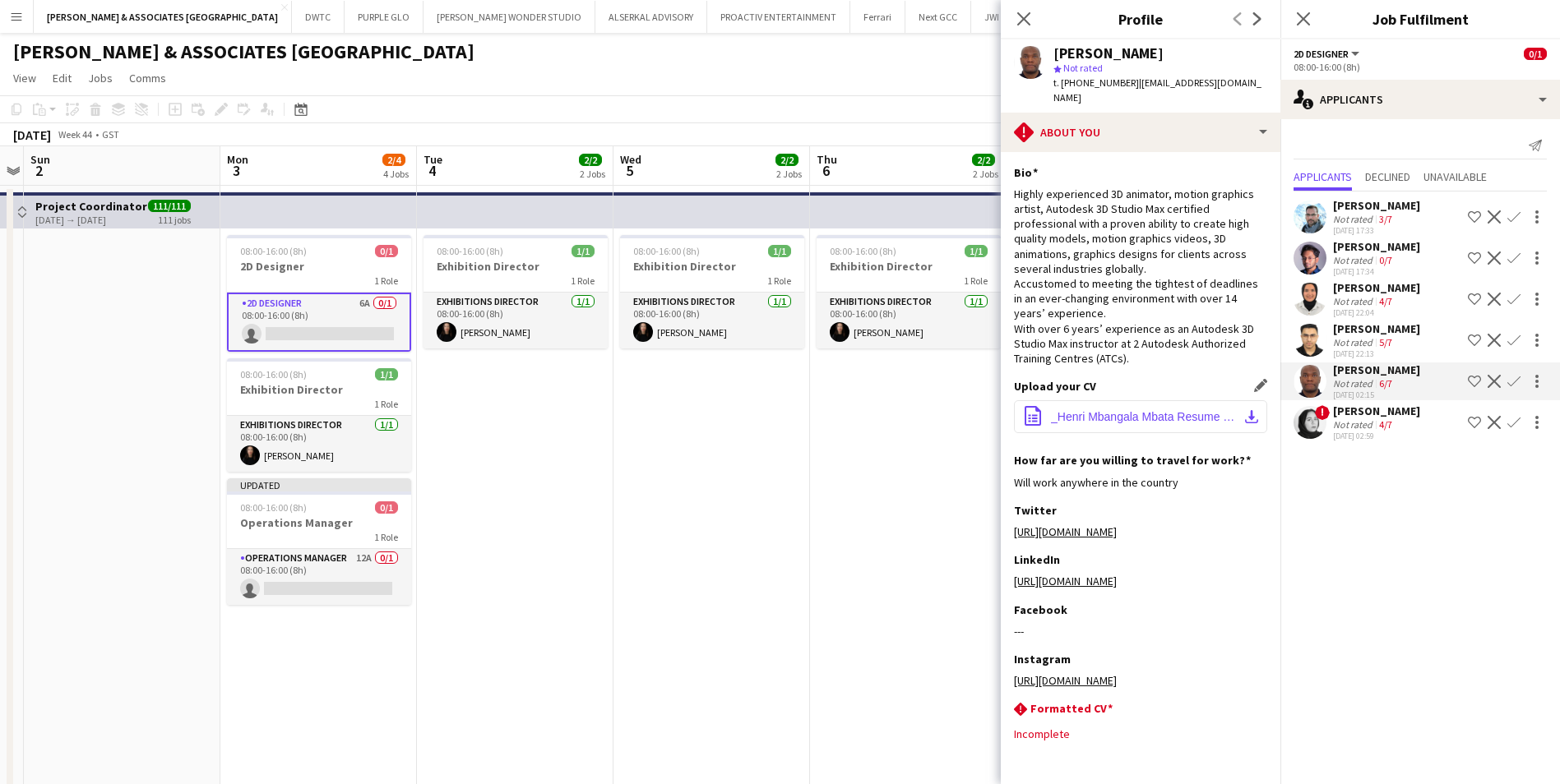
click at [1089, 428] on button "office-file-sheet _Henri Mbangala Mbata Resume Finale.pdf download-bottom" at bounding box center [1140, 416] width 253 height 32
click at [1089, 209] on div "[PERSON_NAME]" at bounding box center [1377, 205] width 88 height 15
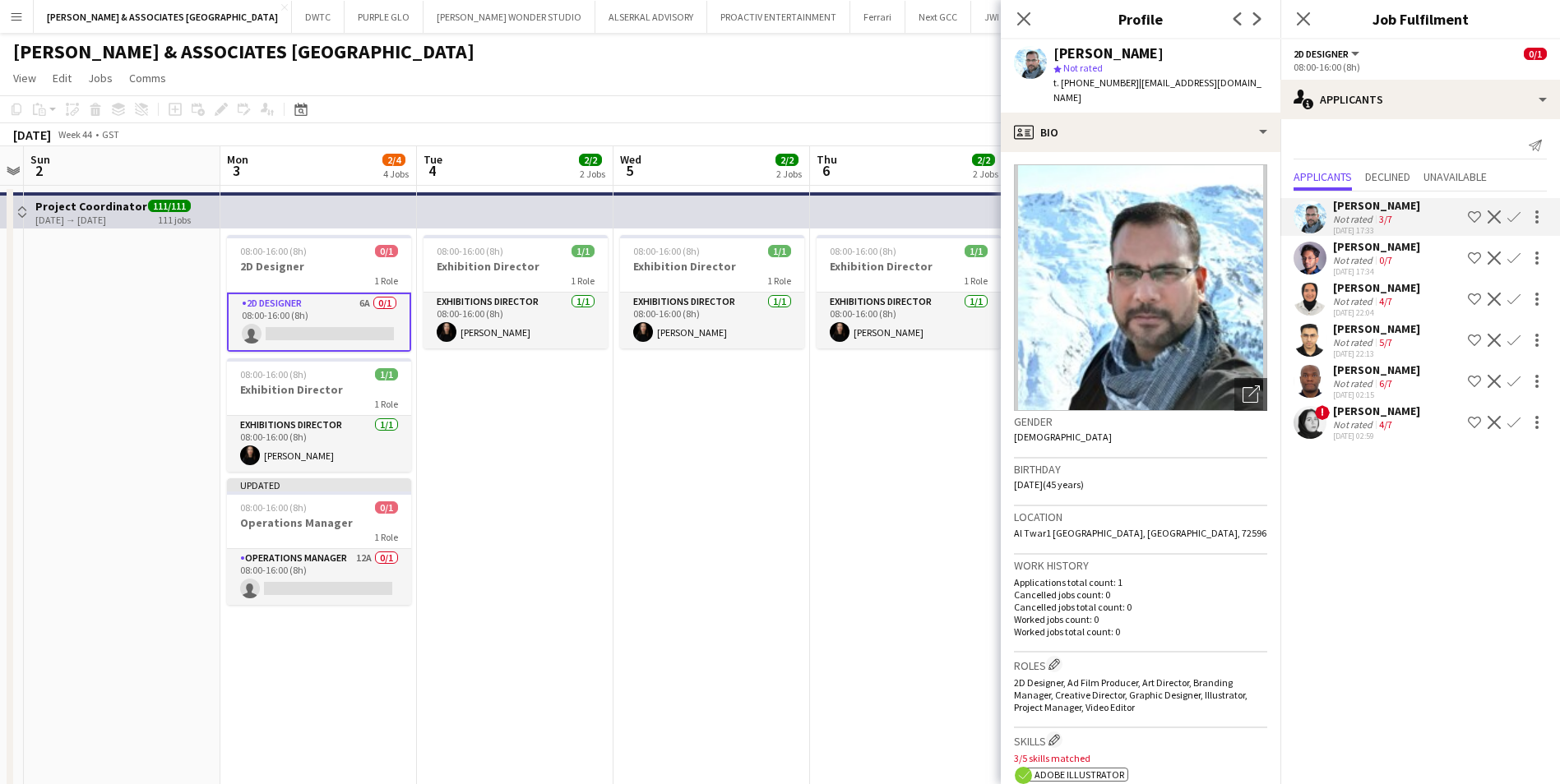
scroll to position [0, 0]
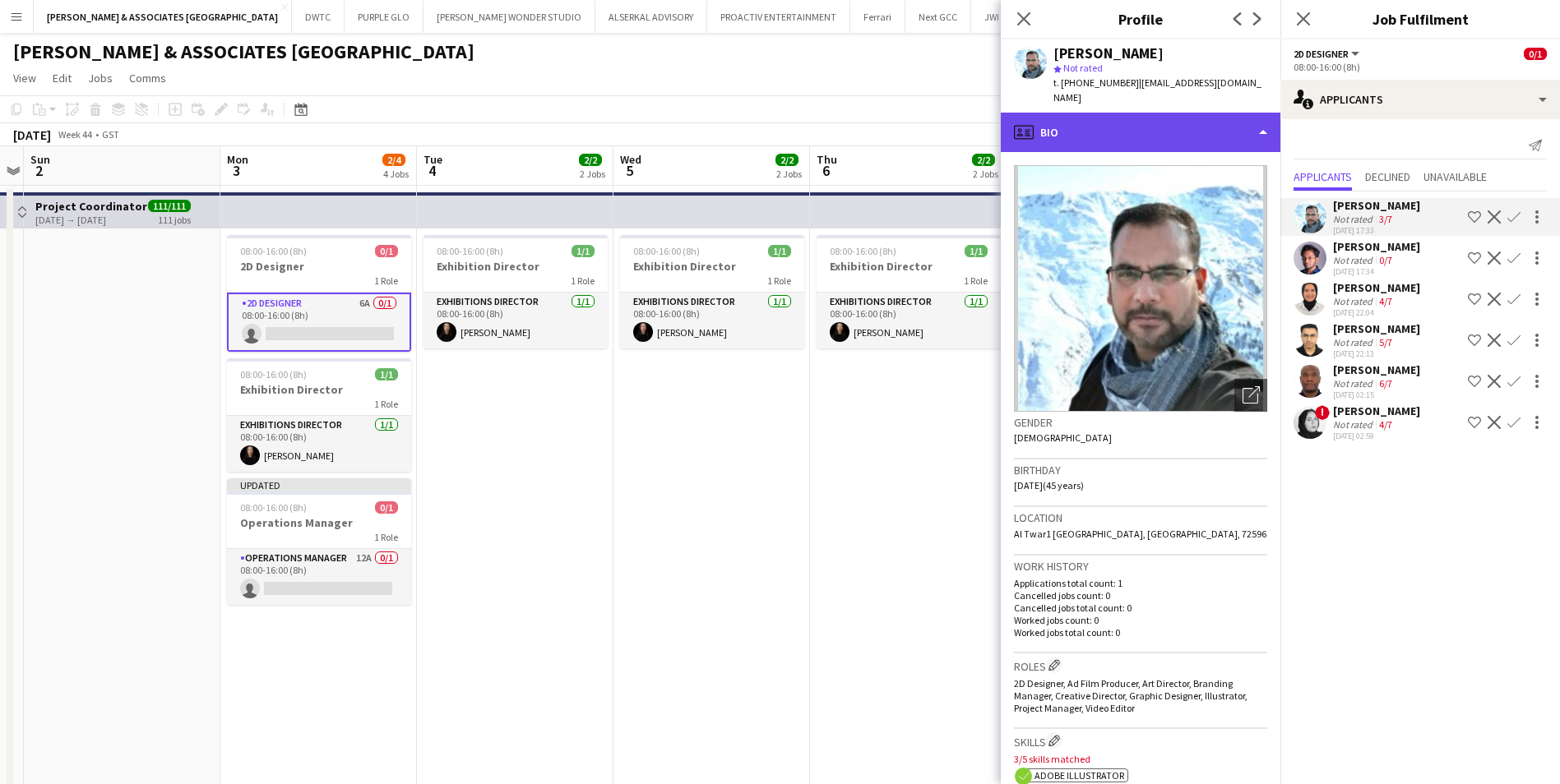
click at [1084, 126] on div "profile Bio" at bounding box center [1141, 132] width 280 height 39
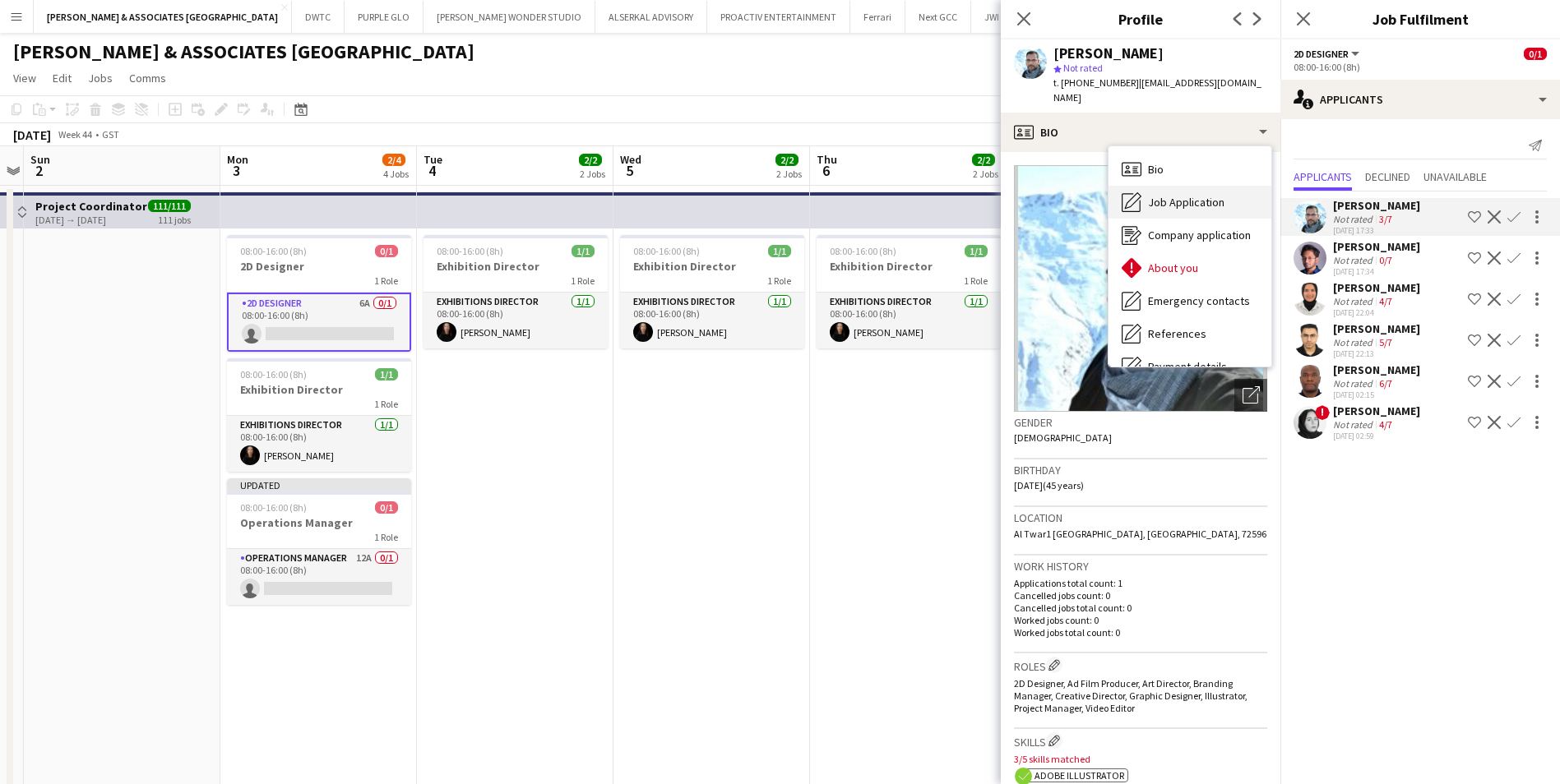
click at [1089, 195] on span "Job Application" at bounding box center [1187, 202] width 77 height 15
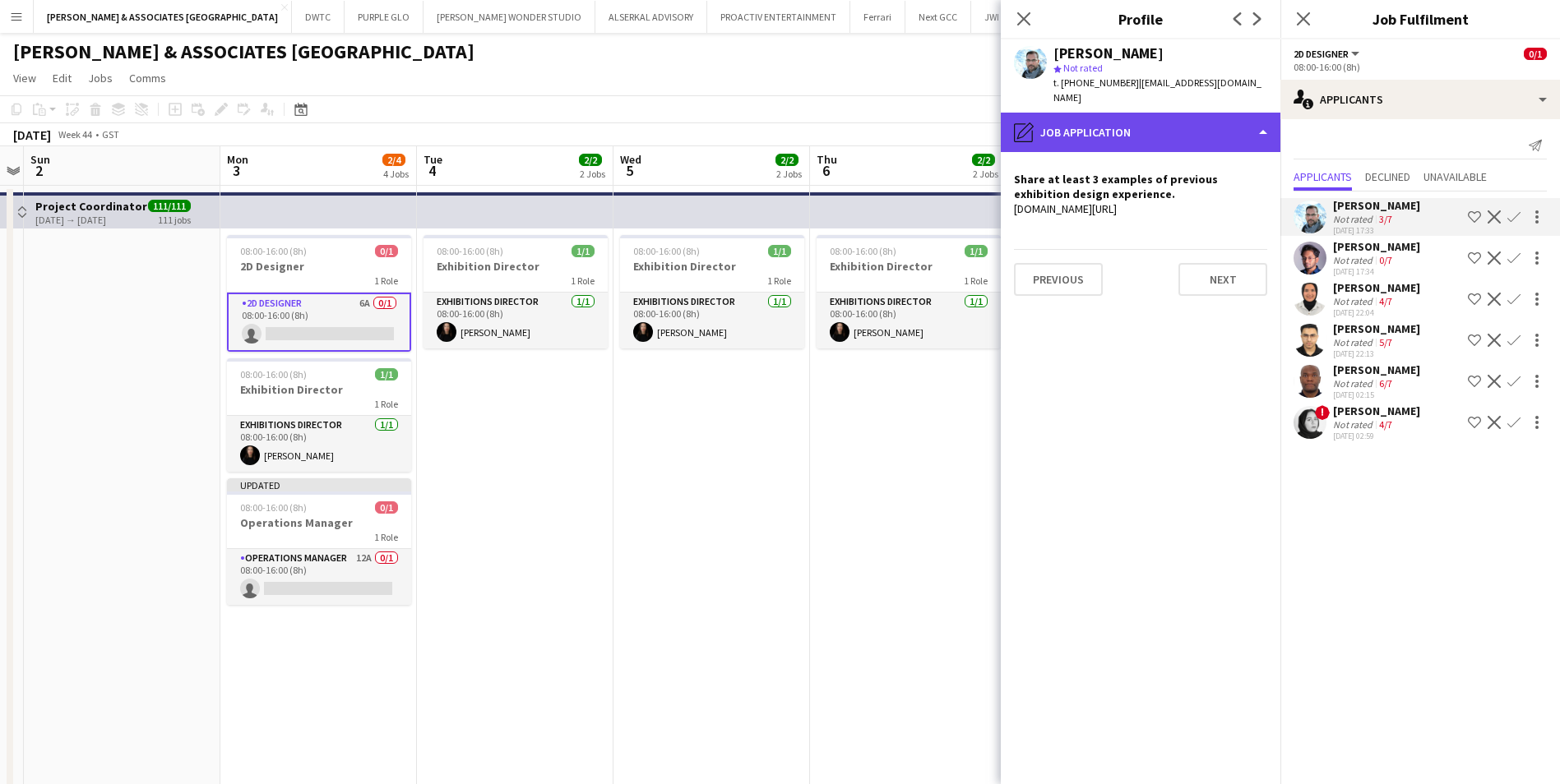
click at [1089, 112] on div "pencil4 Job Application" at bounding box center [1141, 132] width 280 height 39
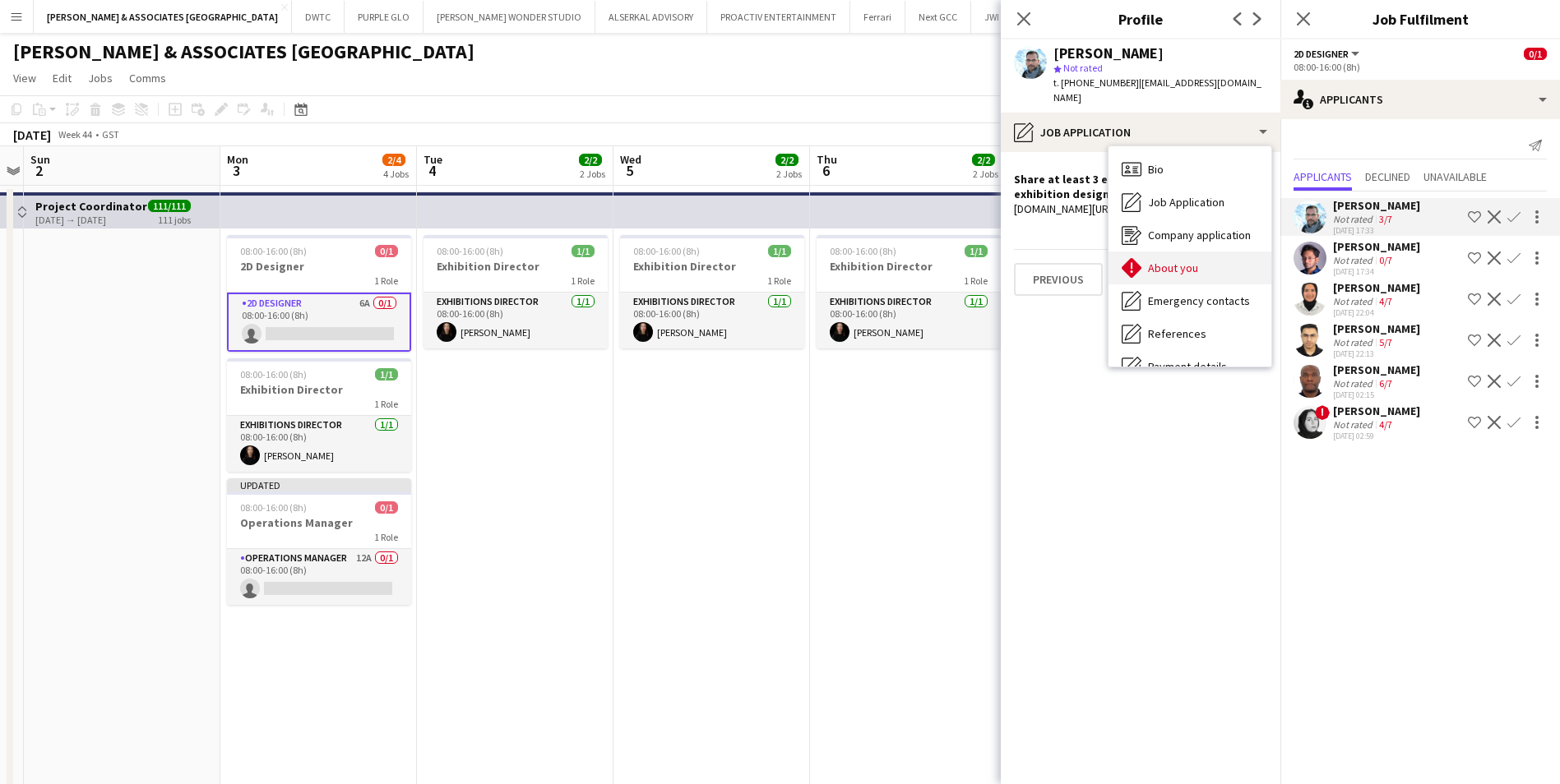
click at [1089, 267] on div "About you About you" at bounding box center [1189, 268] width 162 height 32
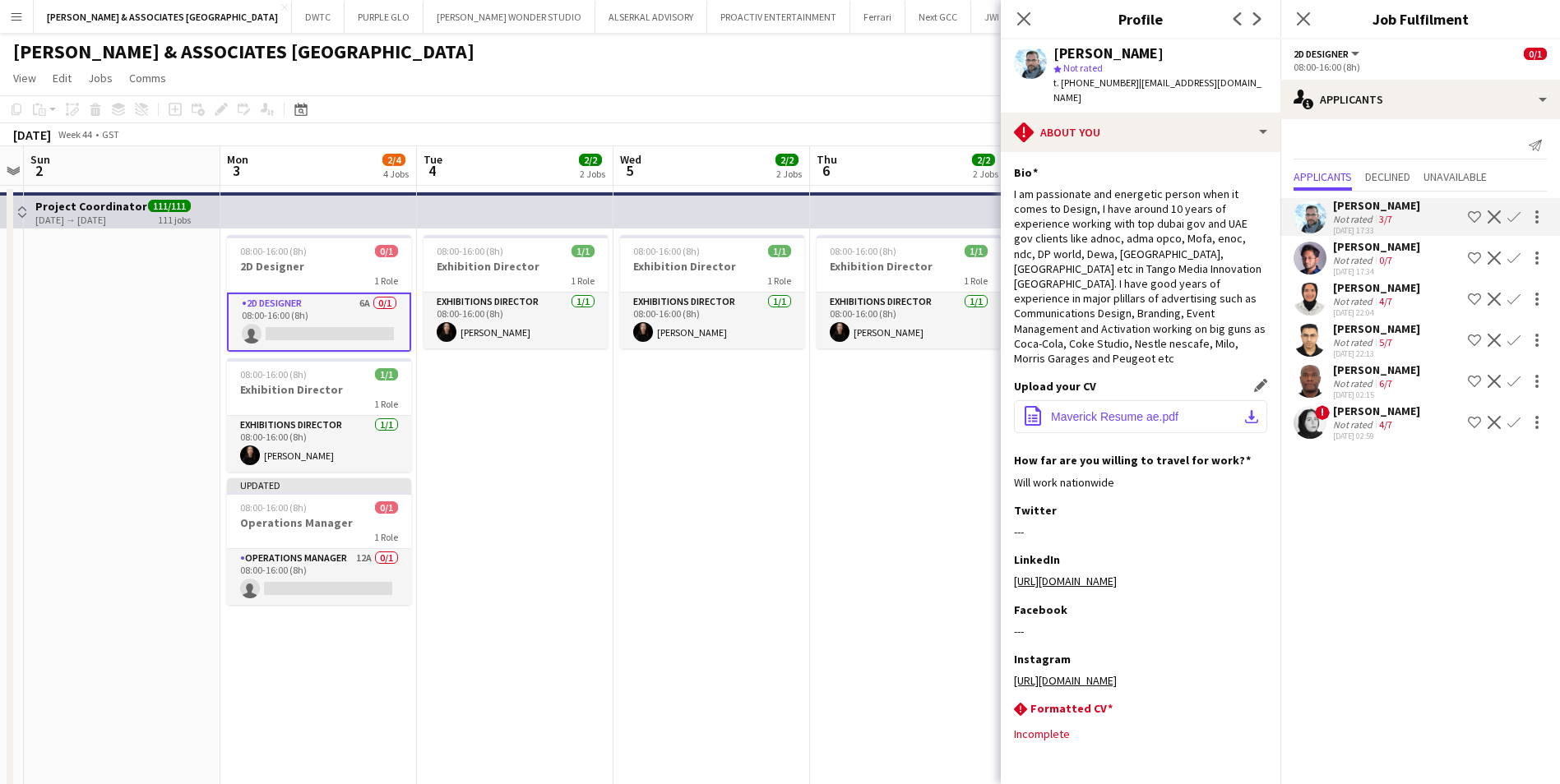
click at [1089, 400] on button "office-file-sheet Maverick Resume ae.pdf download-bottom" at bounding box center [1140, 416] width 253 height 32
